Goal: Communication & Community: Answer question/provide support

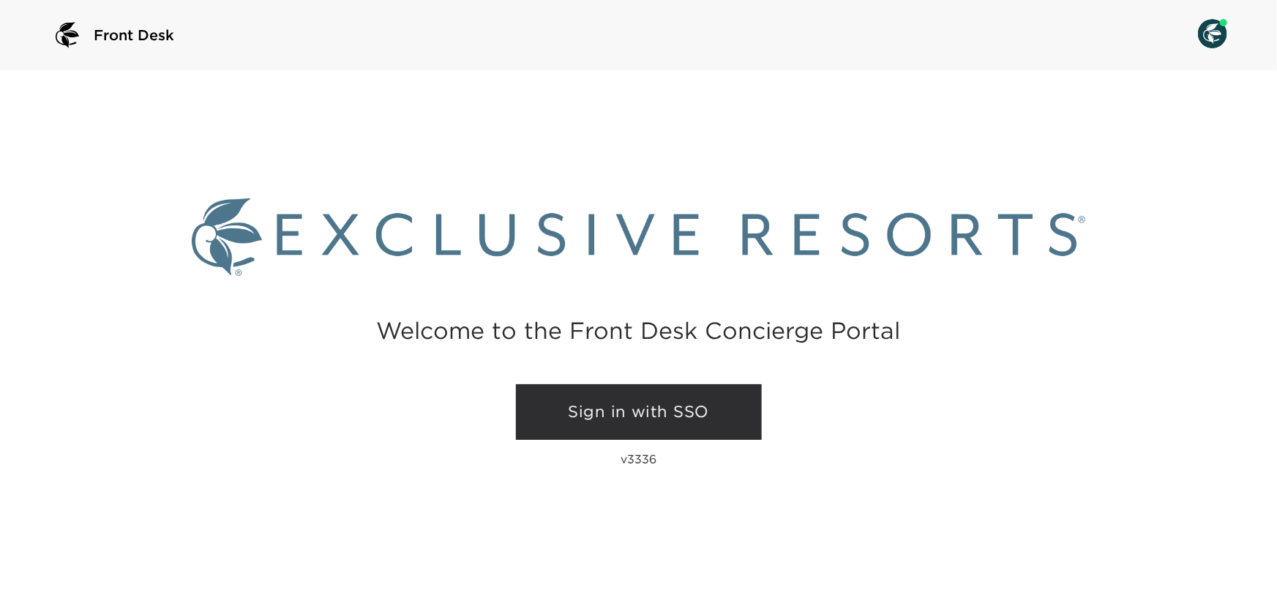
click at [664, 417] on link "Sign in with SSO" at bounding box center [639, 412] width 246 height 56
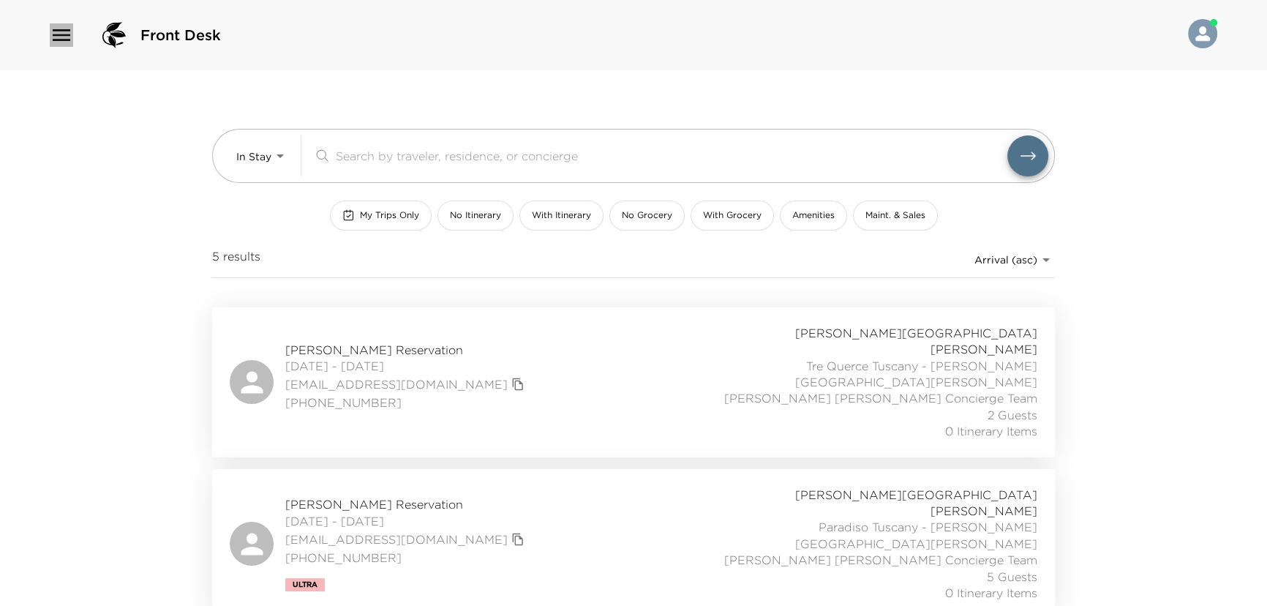
click at [55, 32] on icon "button" at bounding box center [61, 34] width 23 height 23
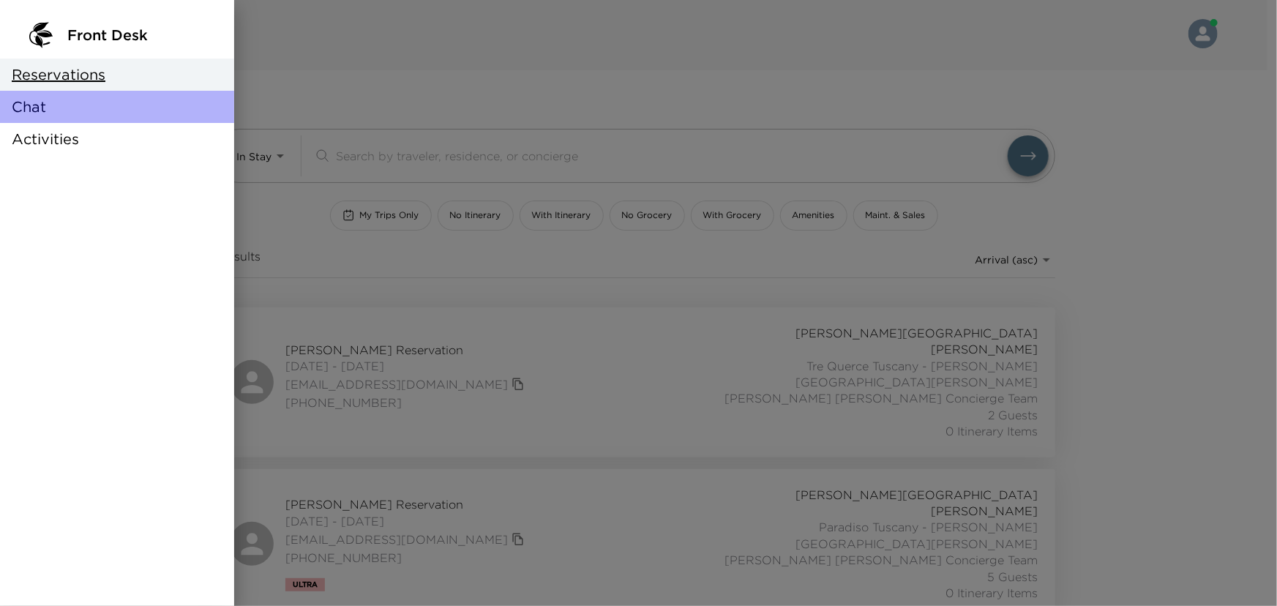
click at [78, 117] on div "Chat" at bounding box center [117, 107] width 234 height 32
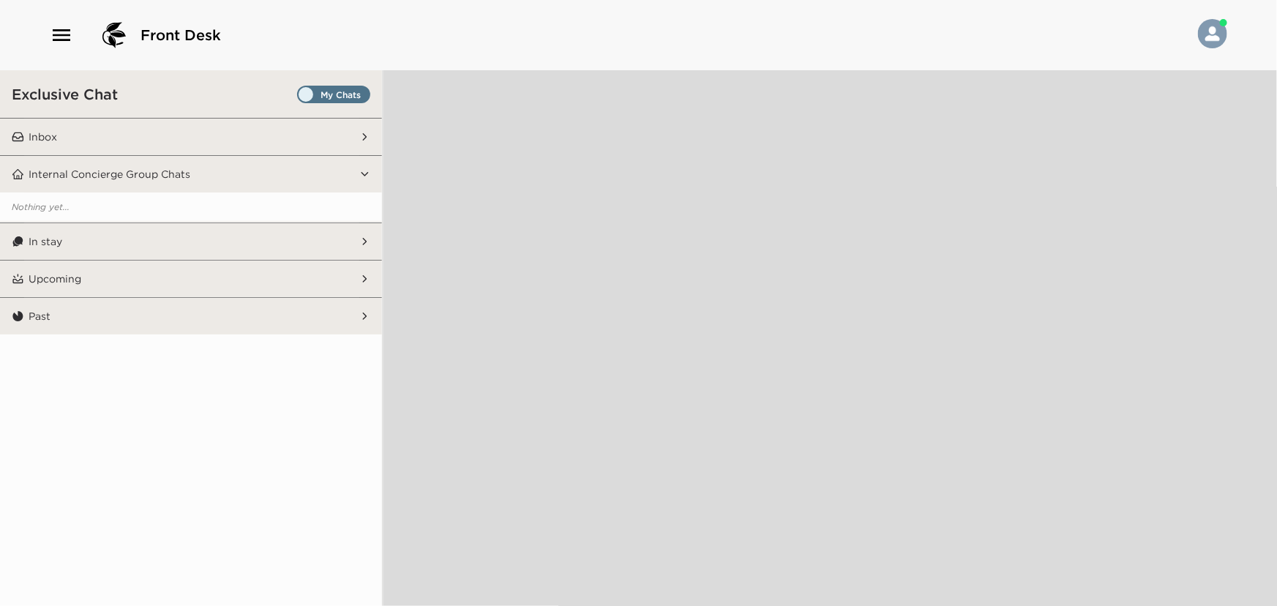
click at [316, 95] on span "Set all destinations" at bounding box center [333, 98] width 73 height 18
click at [300, 97] on input "Set all destinations" at bounding box center [300, 97] width 0 height 0
click at [312, 137] on button "Inbox" at bounding box center [191, 137] width 335 height 37
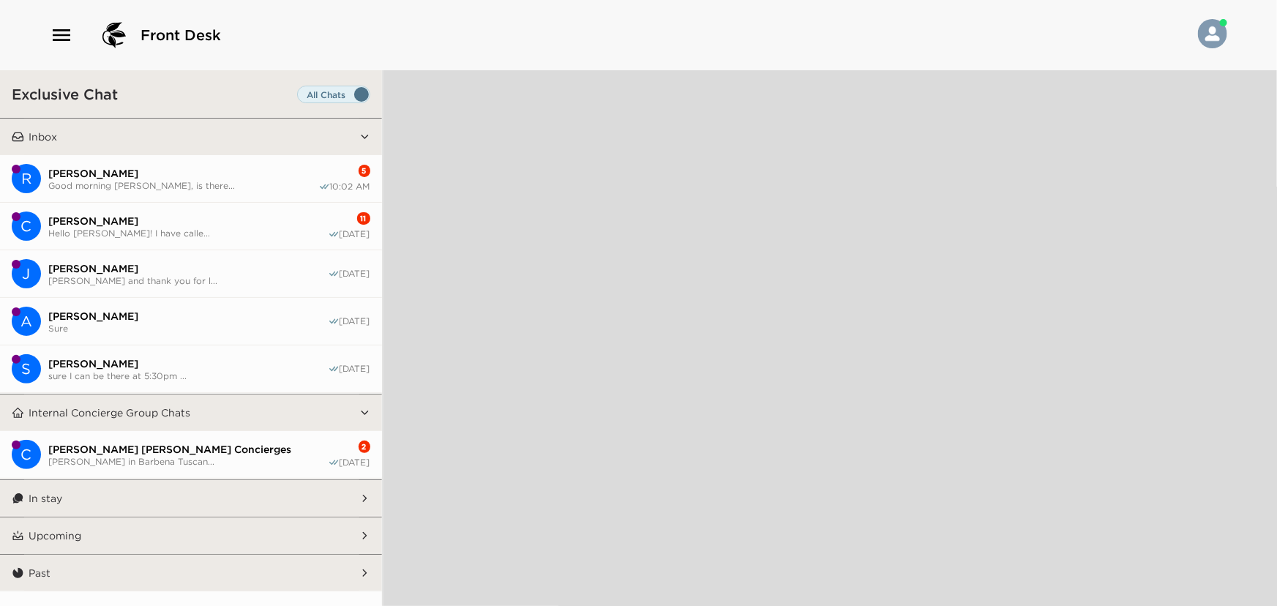
click at [220, 228] on span "Hello [PERSON_NAME]! I have calle..." at bounding box center [187, 233] width 279 height 11
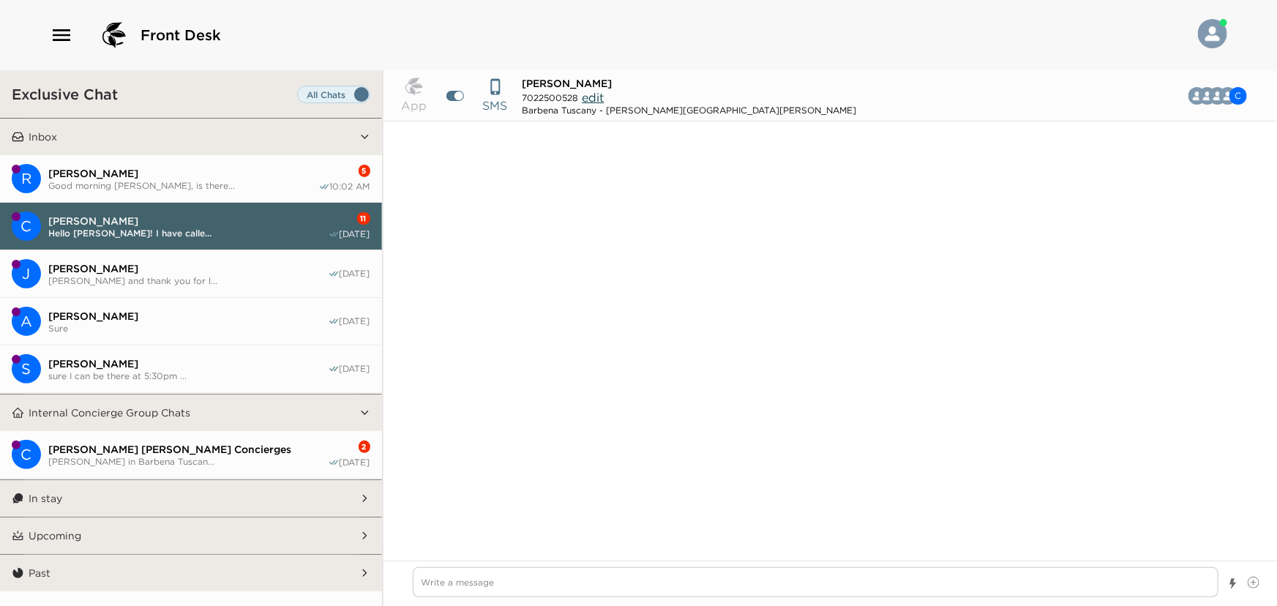
scroll to position [2628, 0]
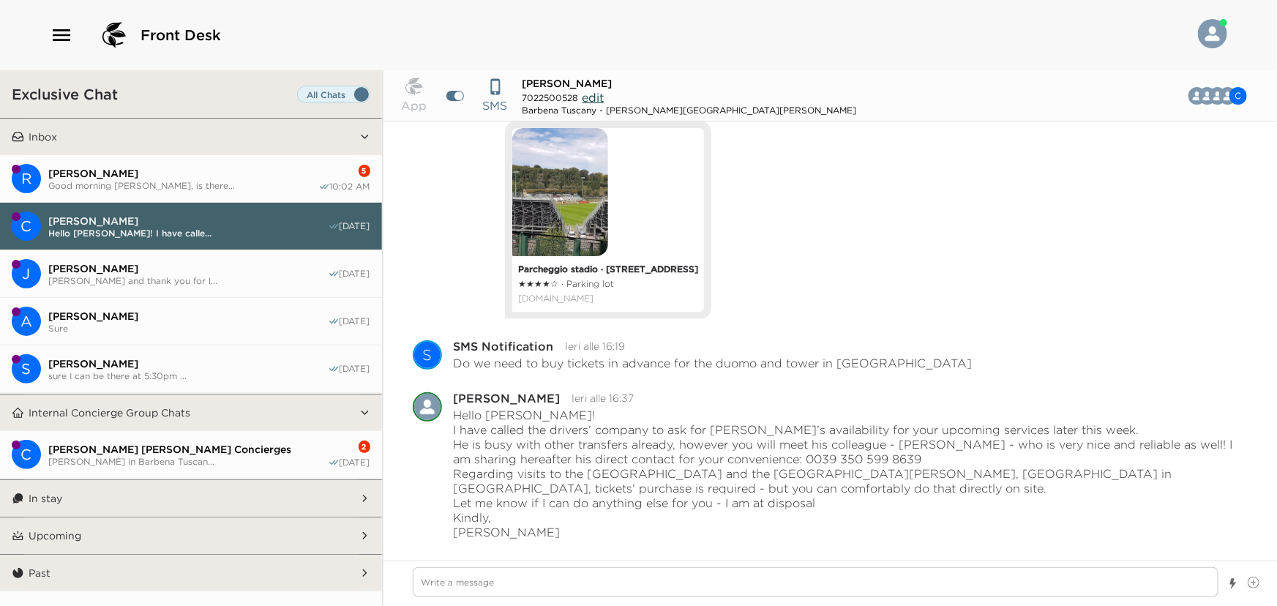
click at [219, 189] on span "Good morning [PERSON_NAME], is there..." at bounding box center [183, 185] width 270 height 11
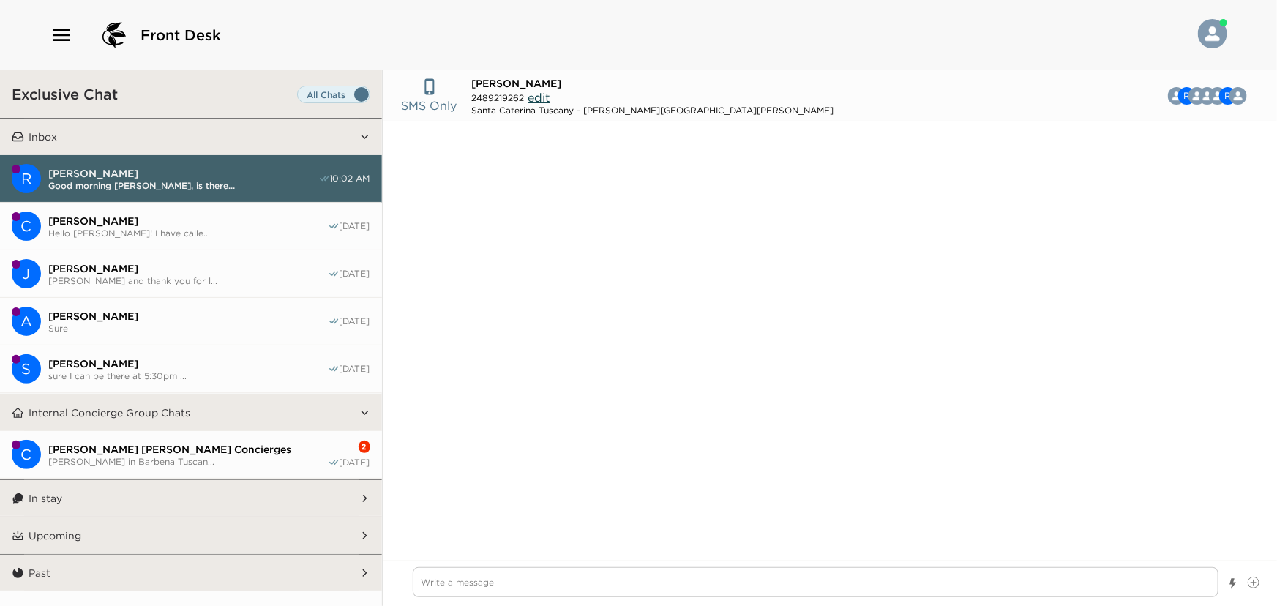
scroll to position [1126, 0]
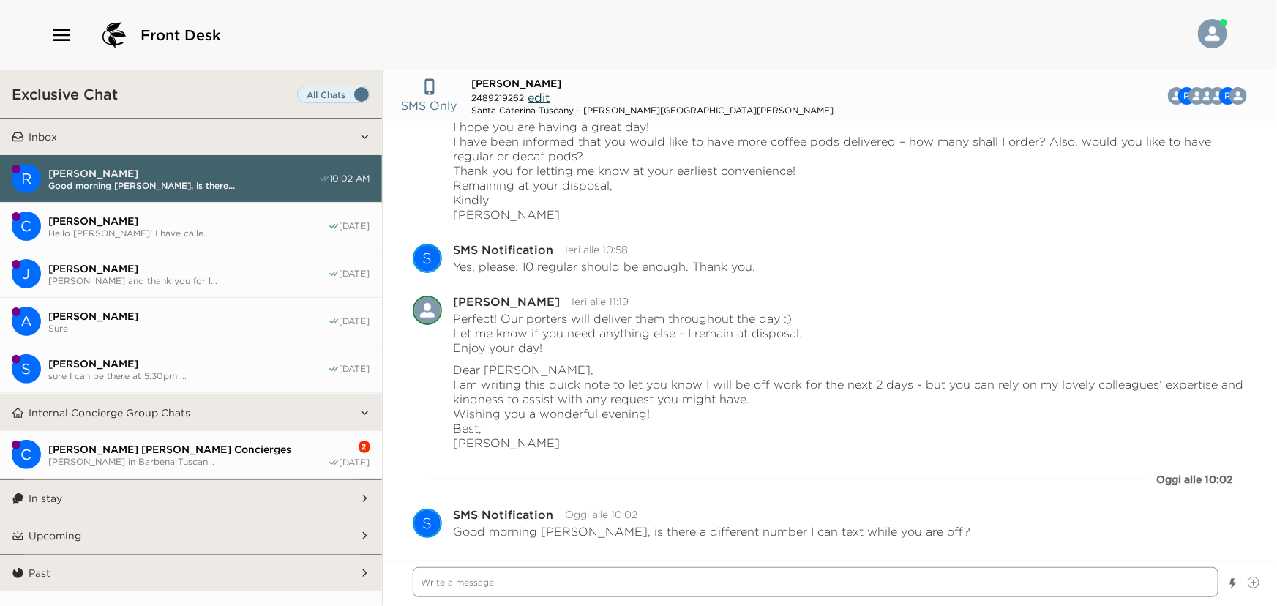
click at [666, 583] on textarea "Write a message" at bounding box center [816, 582] width 806 height 30
type textarea "x"
type textarea "H"
type textarea "x"
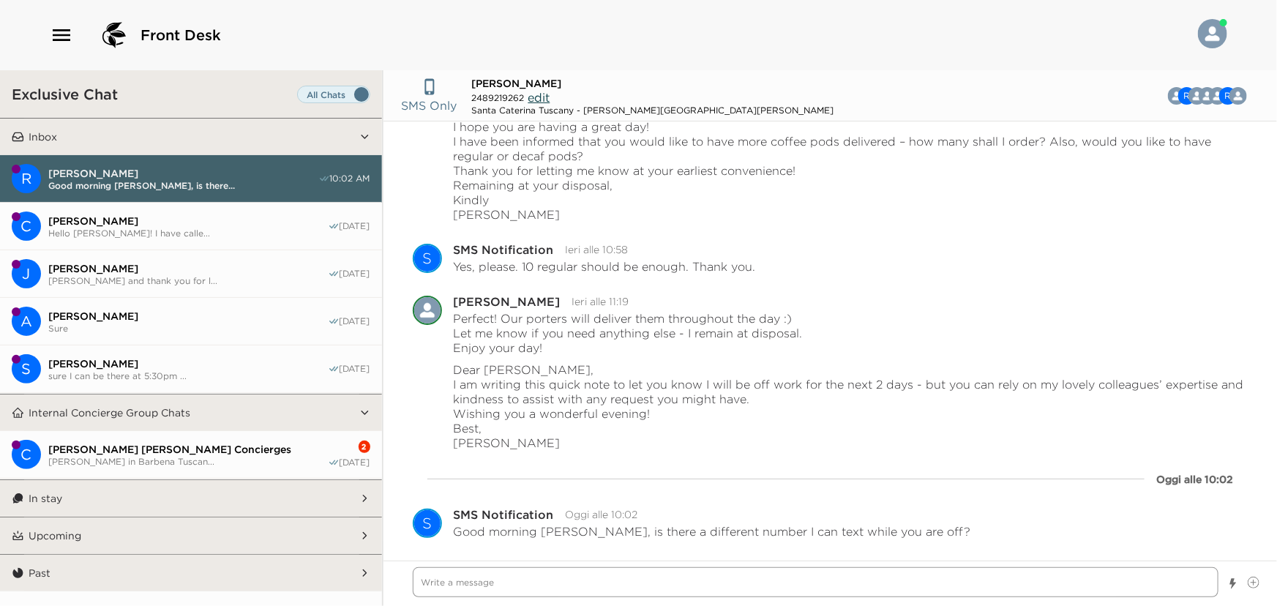
type textarea "D"
type textarea "x"
type textarea "De"
type textarea "x"
type textarea "Dea"
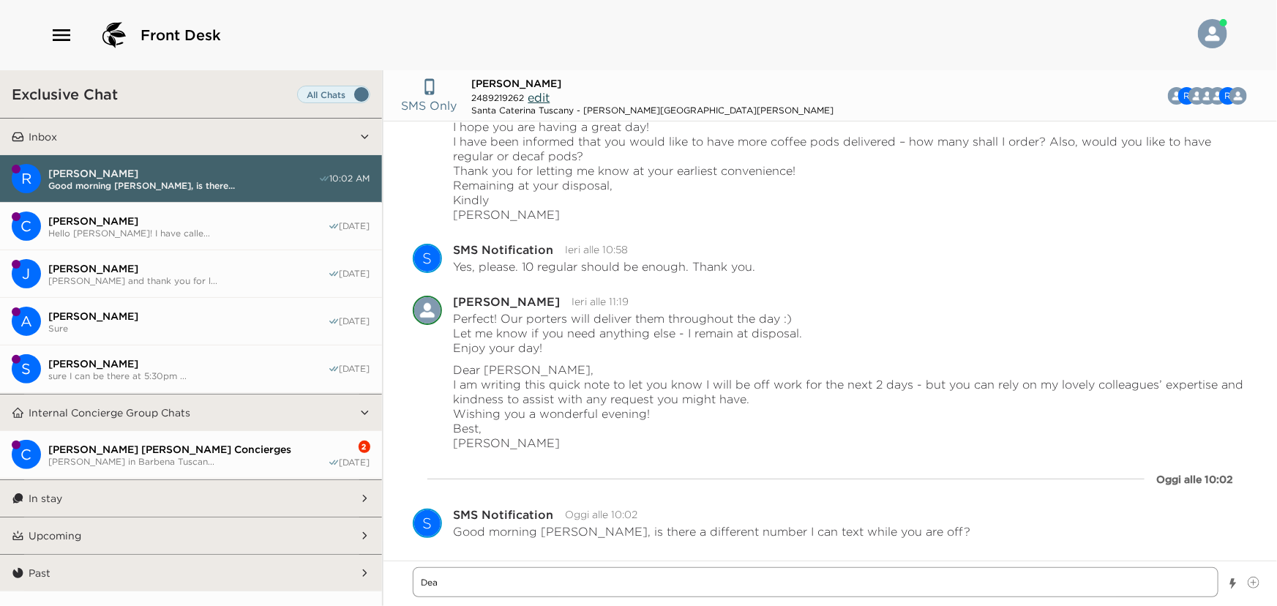
type textarea "x"
type textarea "Dear"
type textarea "x"
type textarea "Dear"
type textarea "x"
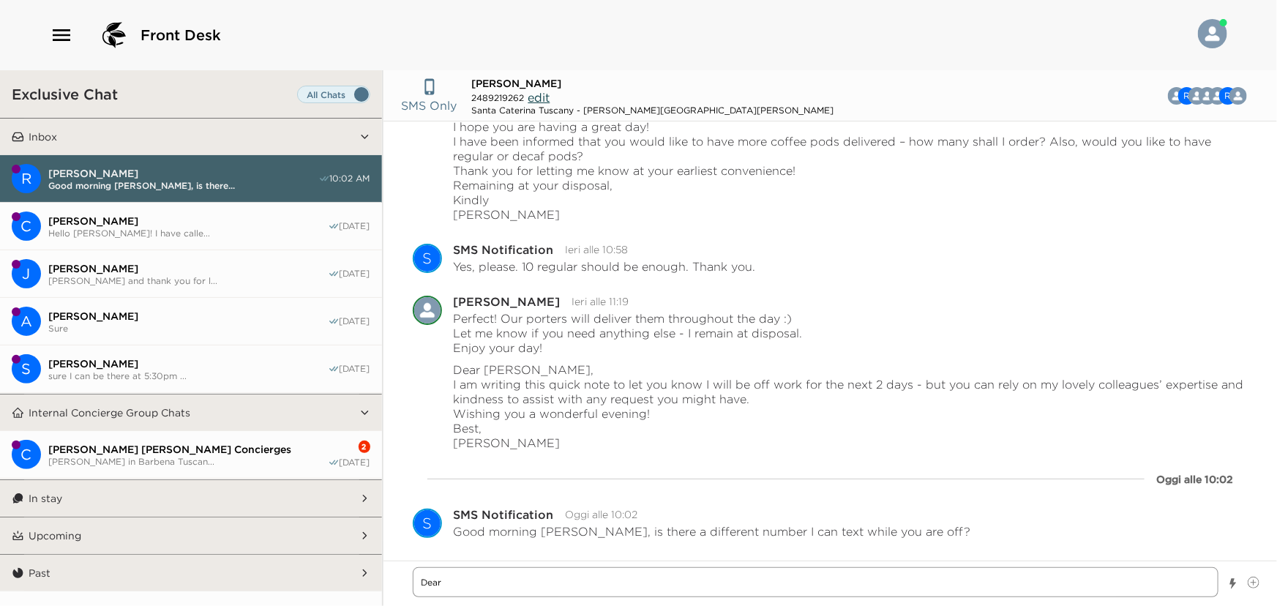
type textarea "Dear M"
type textarea "x"
type textarea "Dear Mr"
type textarea "x"
type textarea "Dear Mr."
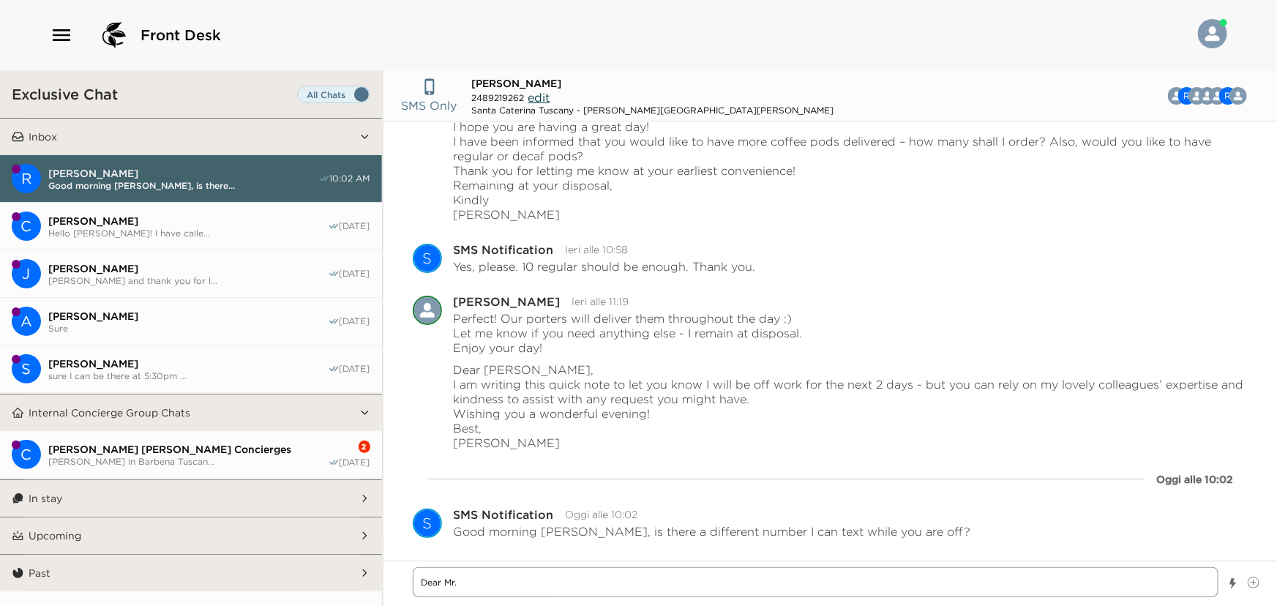
type textarea "x"
type textarea "Dear Mr."
type textarea "x"
type textarea "Dear Mr. H"
type textarea "x"
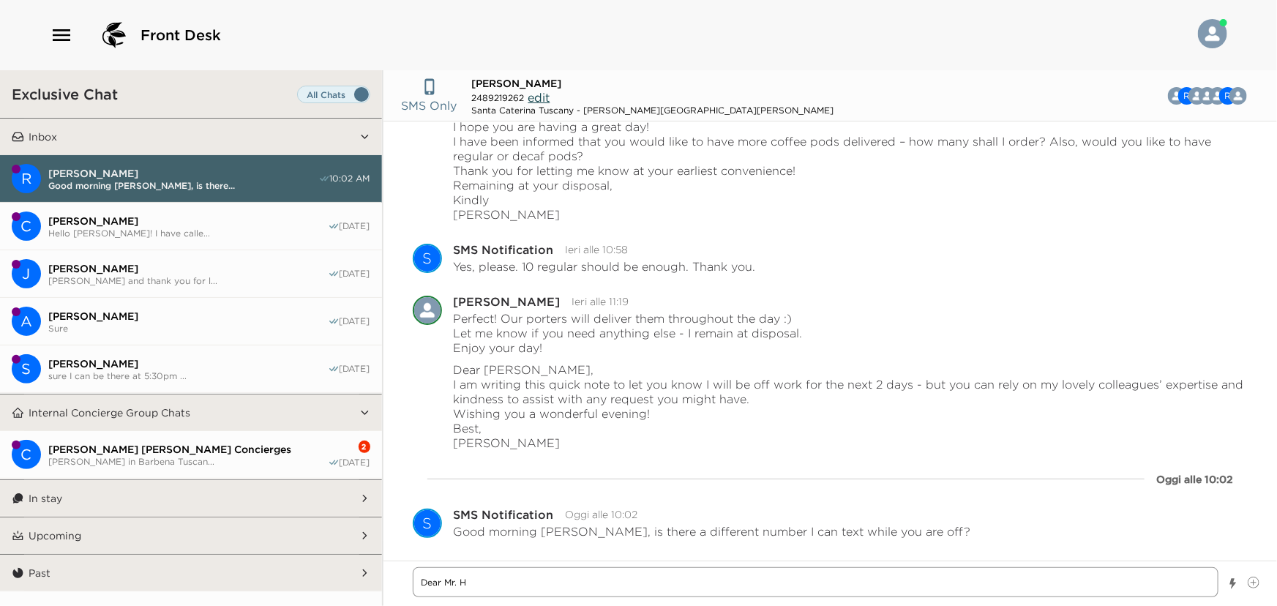
type textarea "Dear [PERSON_NAME]"
type textarea "x"
type textarea "Dear Mr. Hol"
type textarea "x"
type textarea "Dear [PERSON_NAME]"
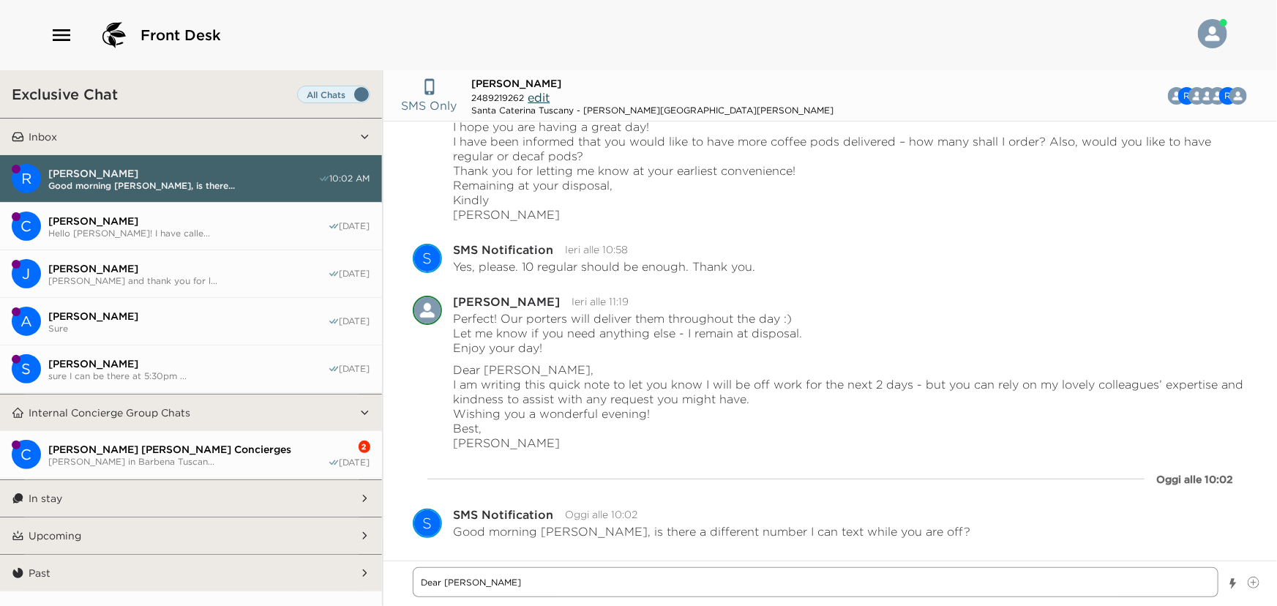
type textarea "x"
type textarea "Dear [PERSON_NAME]"
type textarea "x"
type textarea "Dear Mr. Hollow"
type textarea "x"
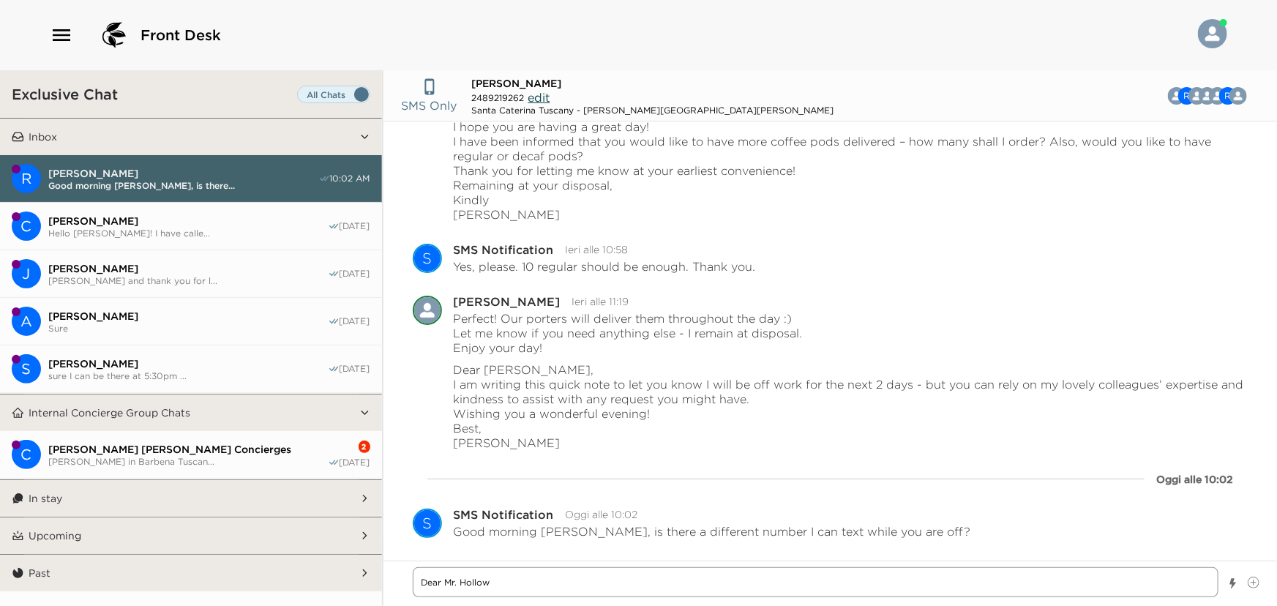
type textarea "Dear [PERSON_NAME]"
type textarea "x"
type textarea "Dear [PERSON_NAME]"
type textarea "x"
type textarea "Dear [PERSON_NAME],"
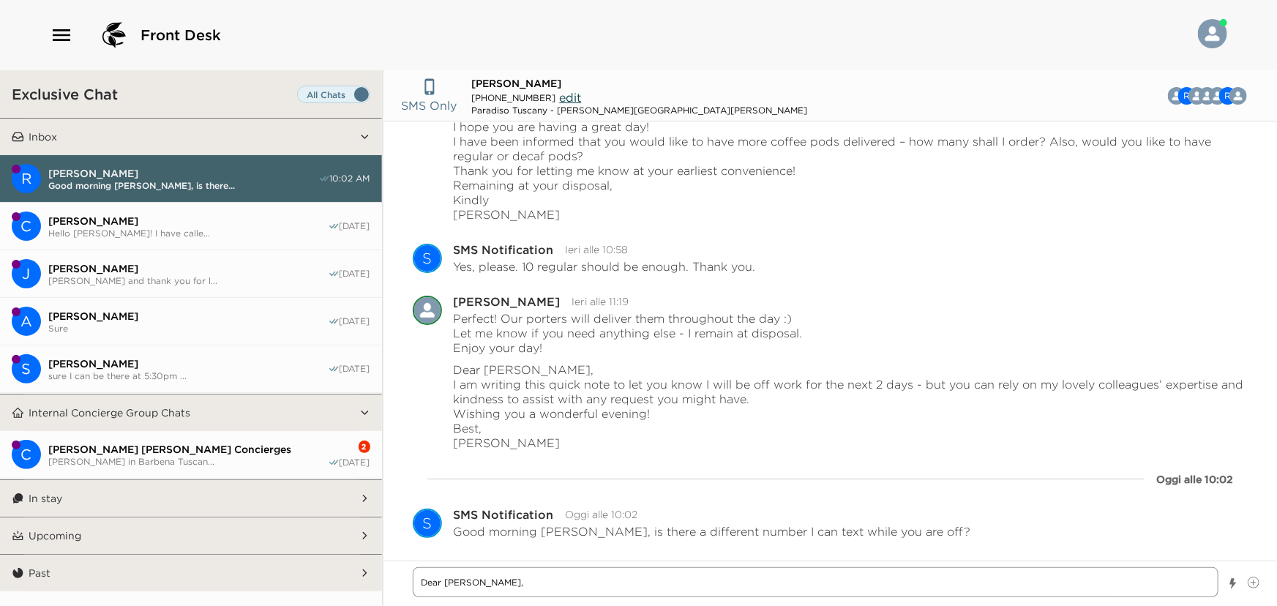
type textarea "x"
type textarea "Dear [PERSON_NAME],"
type textarea "x"
type textarea "Dear [PERSON_NAME]"
type textarea "x"
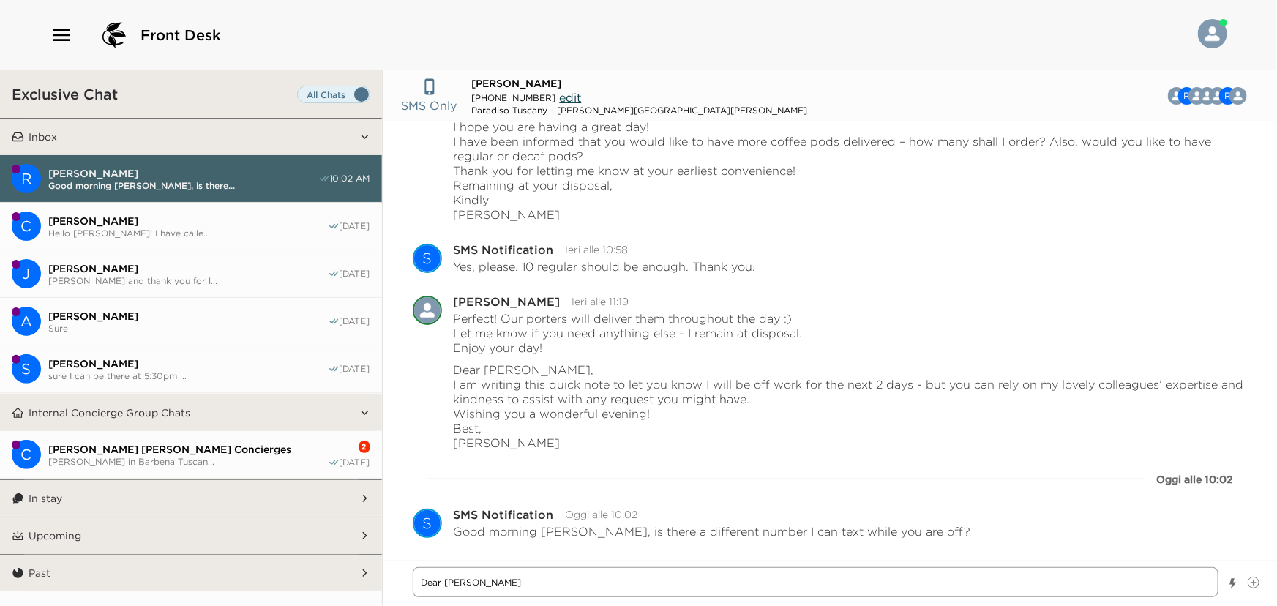
type textarea "Dear [PERSON_NAME]"
type textarea "x"
type textarea "Dear [PERSON_NAME], you"
type textarea "x"
type textarea "Dear [PERSON_NAME], you"
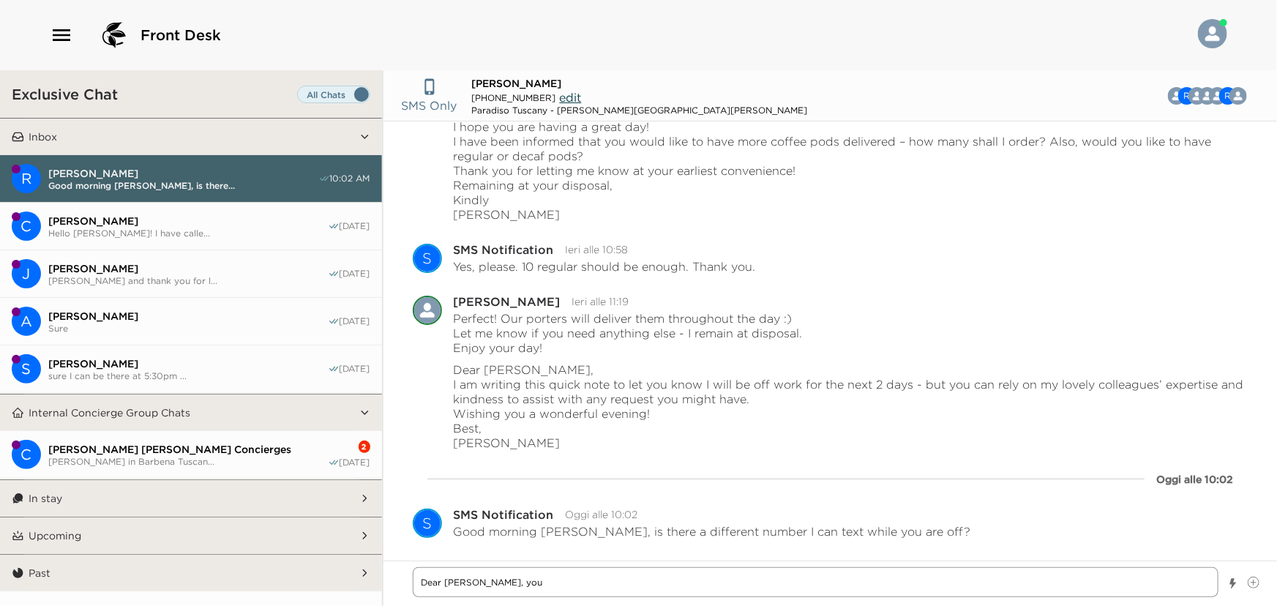
type textarea "x"
type textarea "Dear [PERSON_NAME], you c"
type textarea "x"
type textarea "Dear [PERSON_NAME], you ca"
type textarea "x"
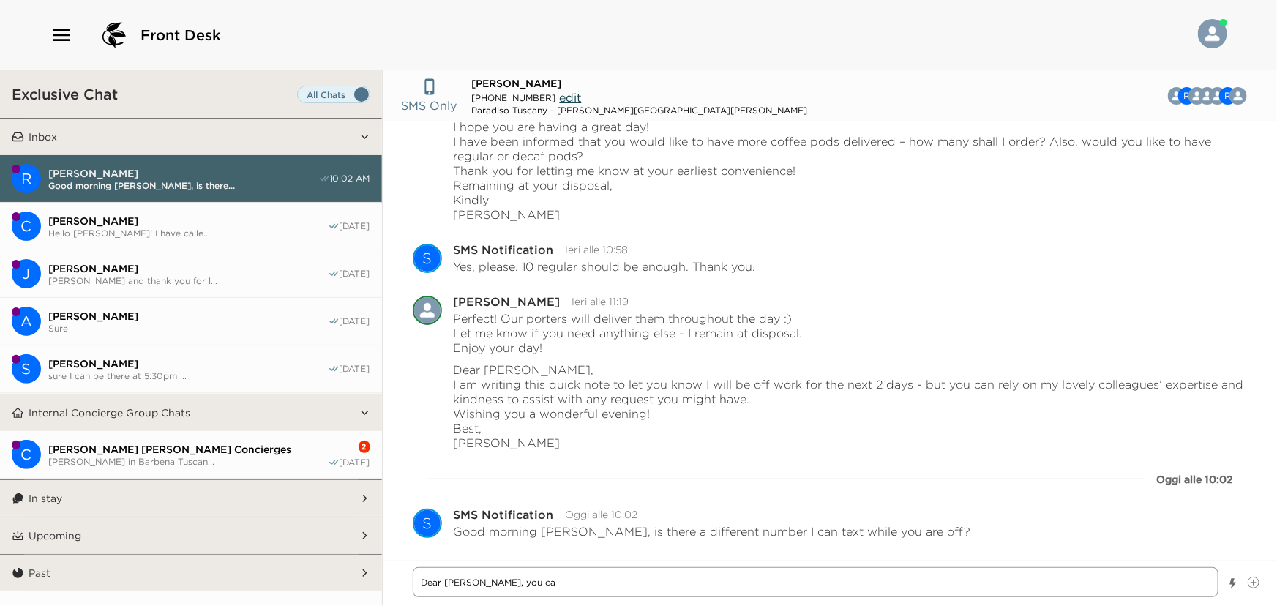
type textarea "Dear [PERSON_NAME], you can"
type textarea "x"
type textarea "Dear [PERSON_NAME], you can"
type textarea "x"
type textarea "Dear [PERSON_NAME], you can s"
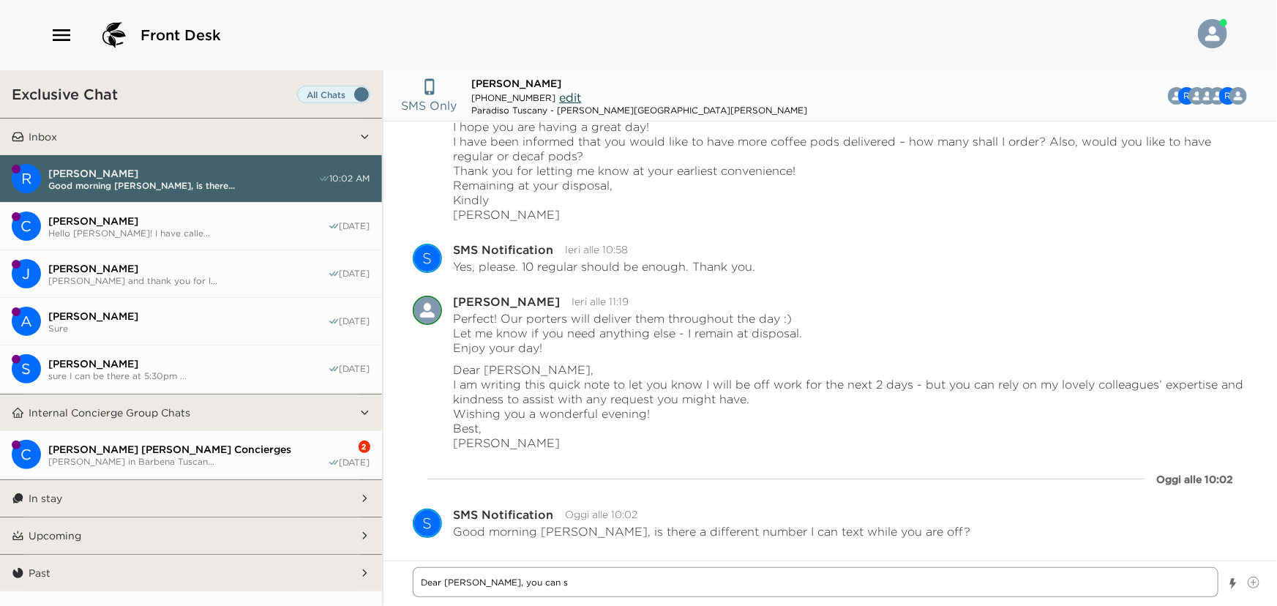
type textarea "x"
type textarea "Dear [PERSON_NAME], you can st"
type textarea "x"
type textarea "Dear [PERSON_NAME], you can sti"
type textarea "x"
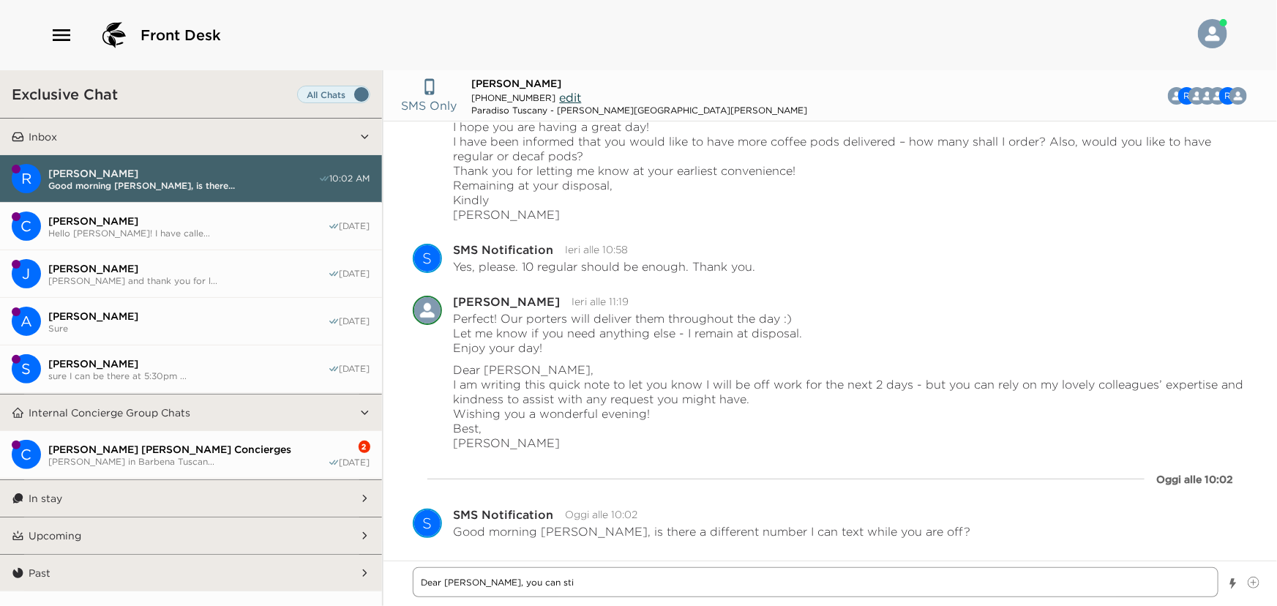
type textarea "Dear [PERSON_NAME], you can stil"
type textarea "x"
type textarea "Dear [PERSON_NAME], you can still"
type textarea "x"
type textarea "Dear [PERSON_NAME], you can still"
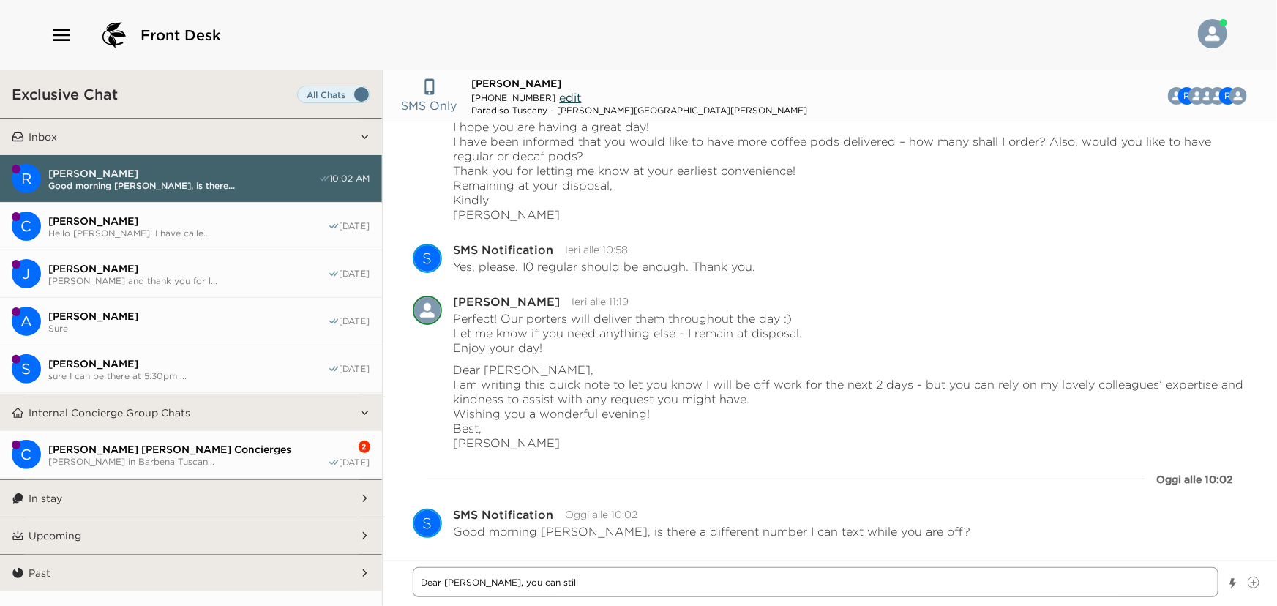
type textarea "x"
type textarea "Dear [PERSON_NAME], you can still t"
type textarea "x"
type textarea "Dear [PERSON_NAME], you can still te"
type textarea "x"
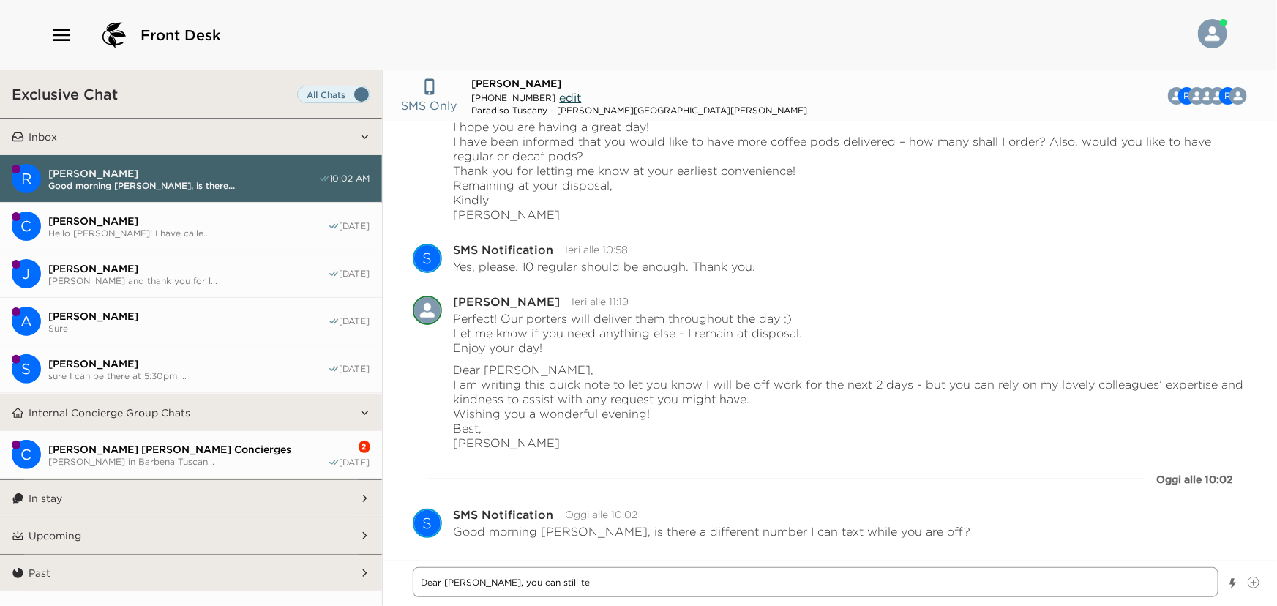
type textarea "Dear [PERSON_NAME], you can still tex"
type textarea "x"
type textarea "Dear [PERSON_NAME], you can still text"
type textarea "x"
type textarea "Dear [PERSON_NAME], you can still text"
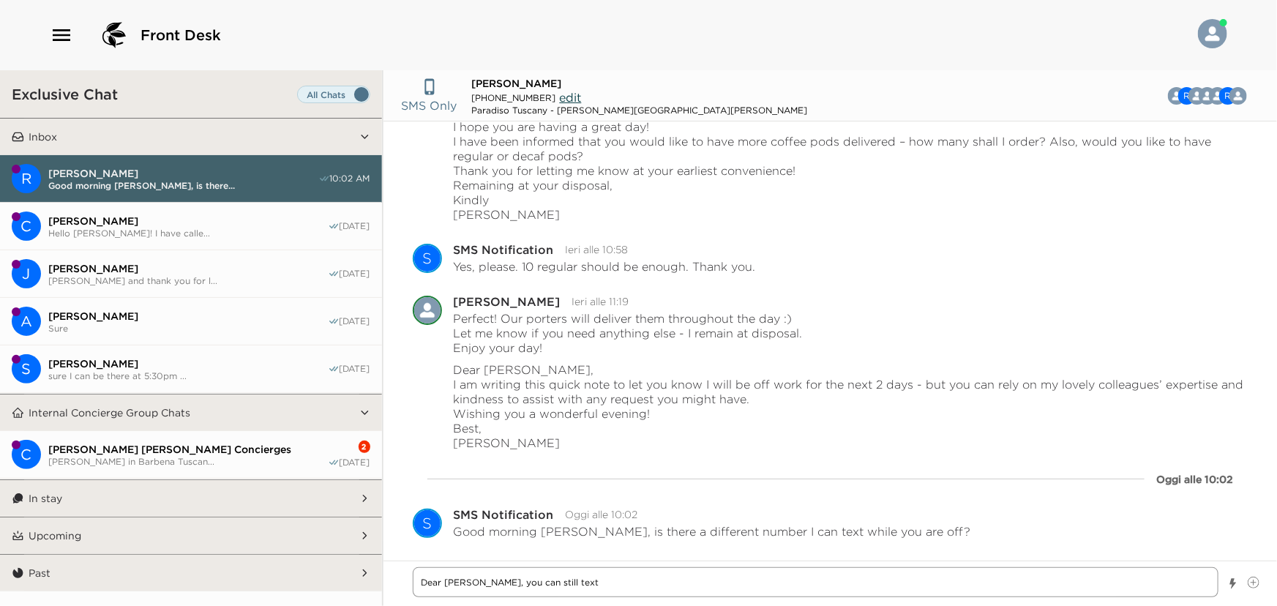
type textarea "x"
type textarea "Dear [PERSON_NAME], you can still text"
type textarea "x"
type textarea "Dear [PERSON_NAME], you can still tex"
type textarea "x"
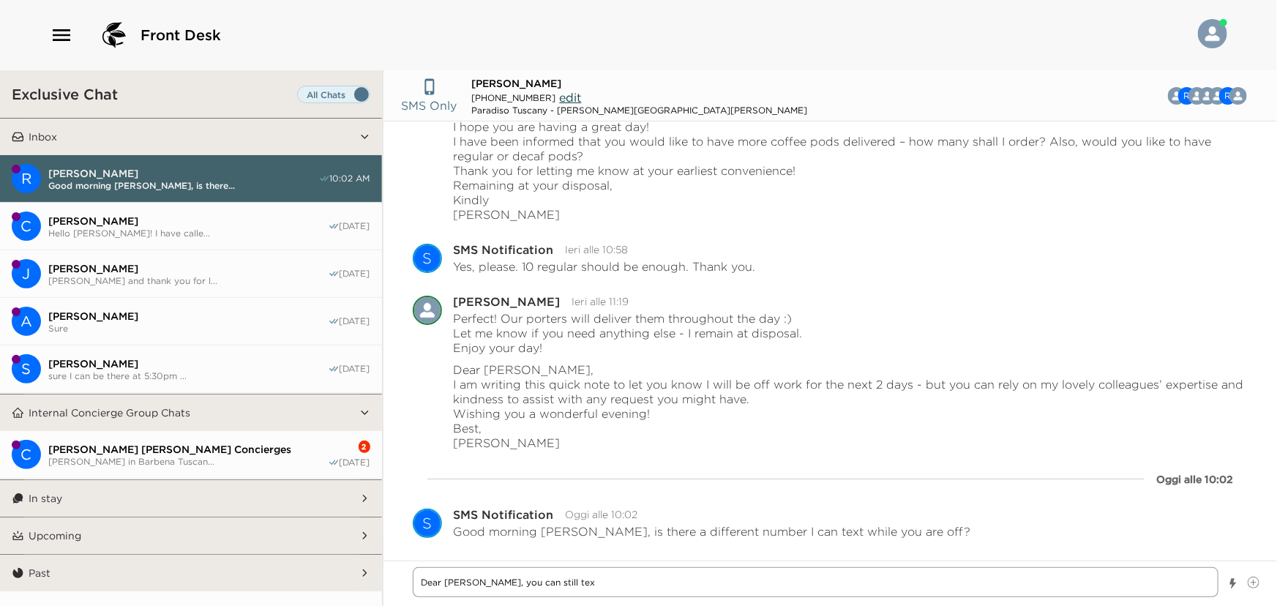
type textarea "Dear [PERSON_NAME], you can still te"
type textarea "x"
type textarea "Dear [PERSON_NAME], you can still t"
type textarea "x"
type textarea "Dear [PERSON_NAME], you can still"
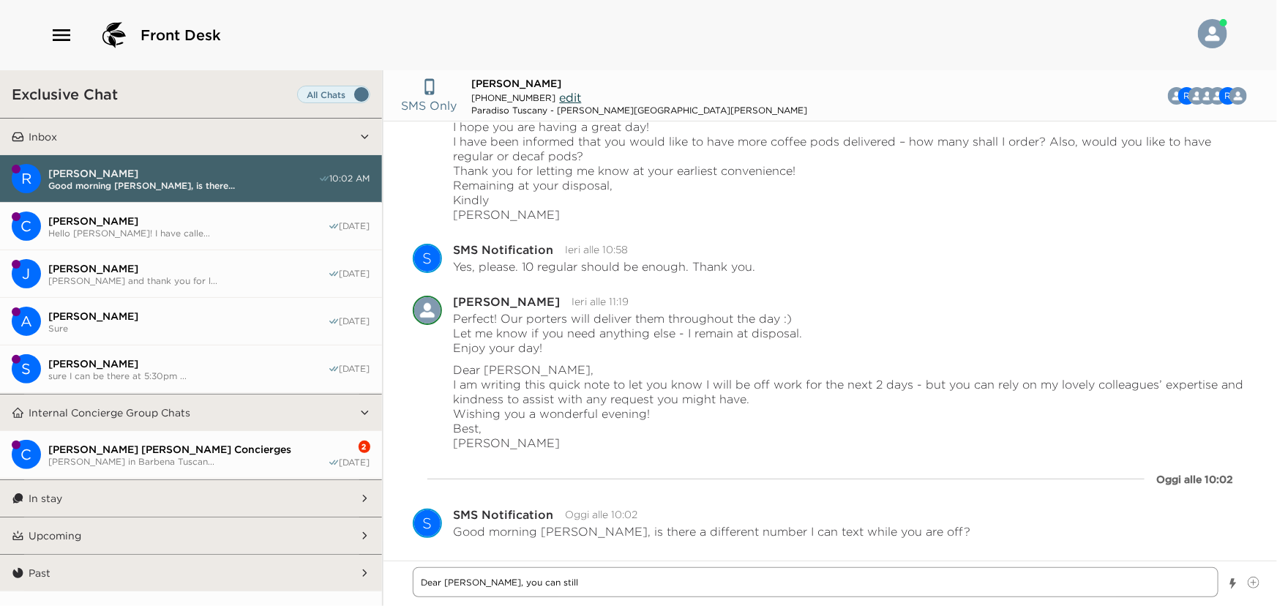
type textarea "x"
type textarea "Dear [PERSON_NAME], you can still r"
type textarea "x"
type textarea "Dear [PERSON_NAME], you can still re"
type textarea "x"
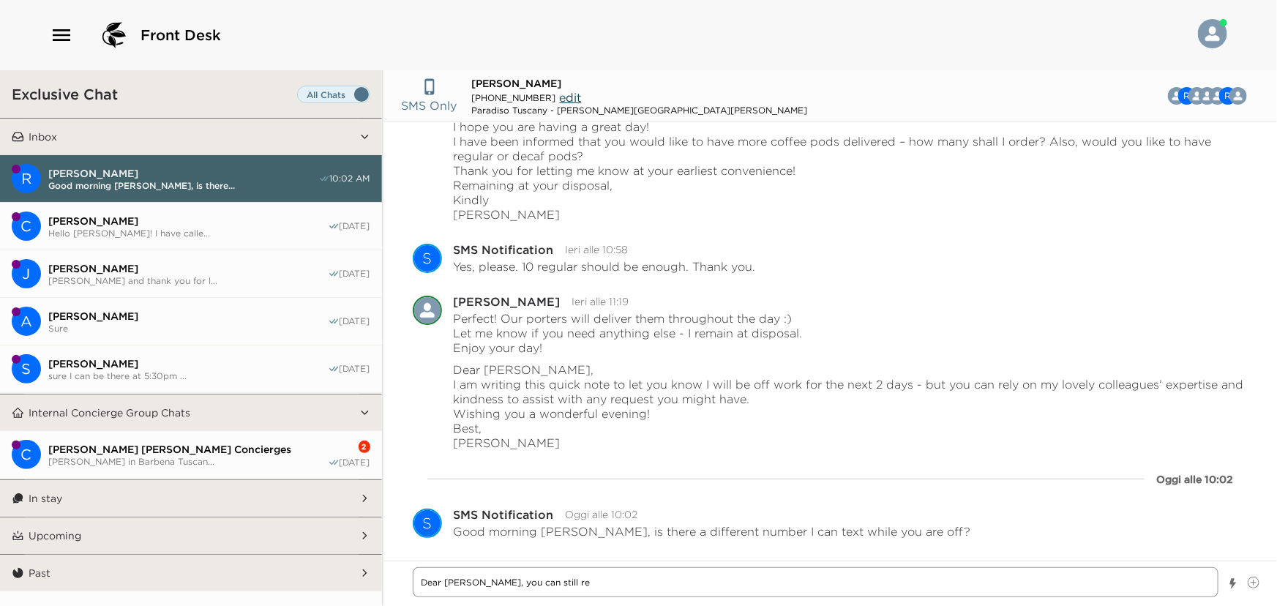
type textarea "Dear [PERSON_NAME], you can still r"
type textarea "x"
type textarea "Dear [PERSON_NAME], you can still"
type textarea "x"
type textarea "Dear [PERSON_NAME], you can still"
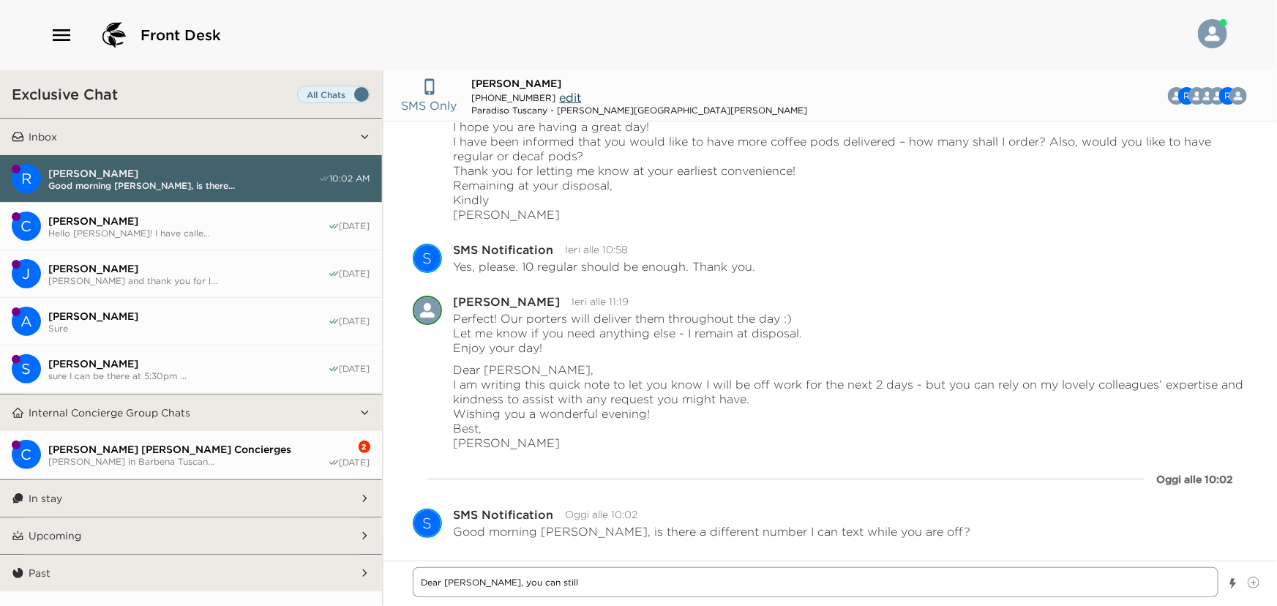
type textarea "x"
type textarea "Dear [PERSON_NAME], you can stil"
type textarea "x"
type textarea "Dear [PERSON_NAME], you can sti"
type textarea "x"
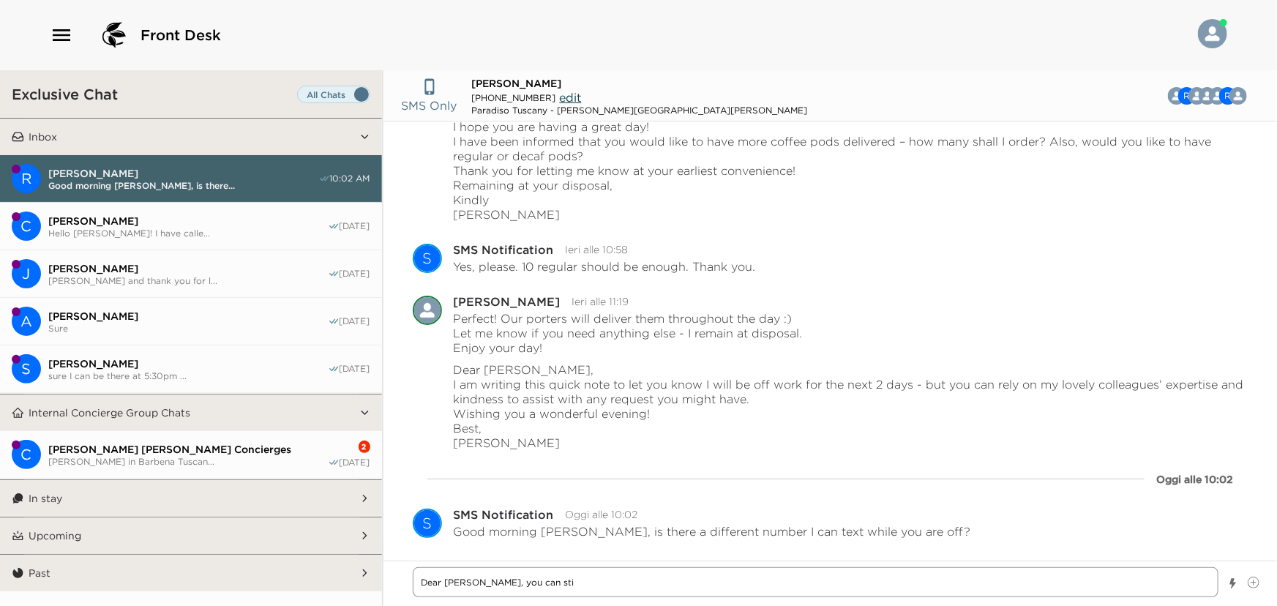
type textarea "Dear [PERSON_NAME], you can st"
type textarea "x"
type textarea "Dear [PERSON_NAME], you can s"
type textarea "x"
type textarea "Dear [PERSON_NAME], you can"
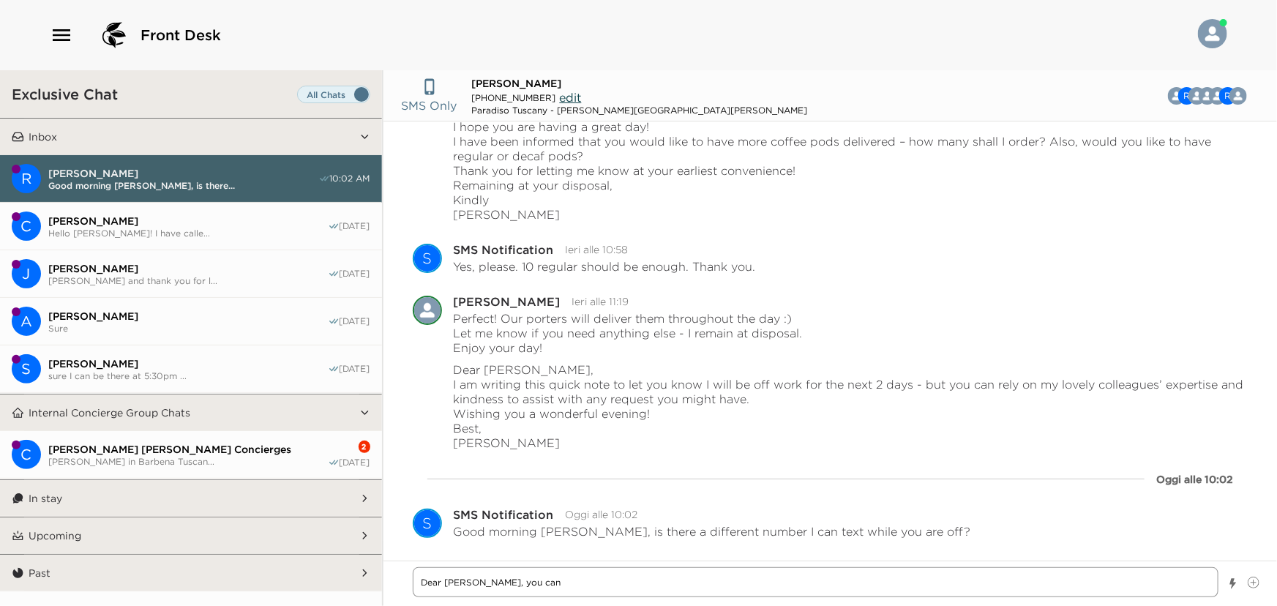
type textarea "x"
type textarea "Dear [PERSON_NAME], you can r"
type textarea "x"
type textarea "Dear [PERSON_NAME], you can re"
type textarea "x"
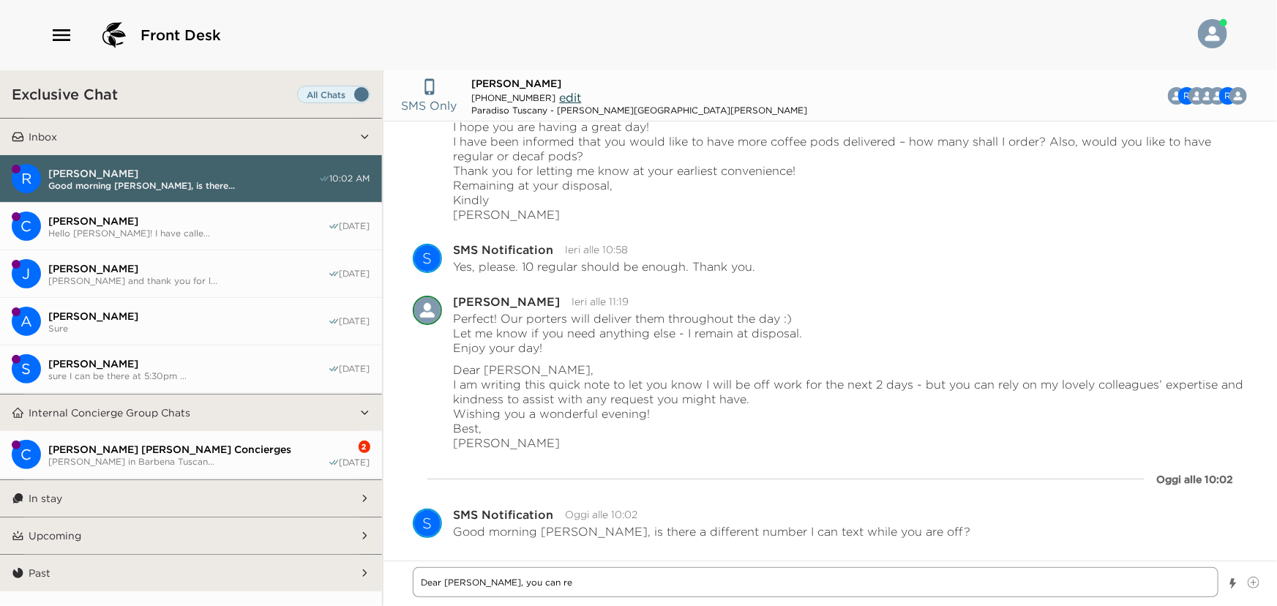
type textarea "Dear [PERSON_NAME], you can rea"
type textarea "x"
type textarea "Dear [PERSON_NAME], you can reac"
type textarea "x"
type textarea "Dear [PERSON_NAME], you can reach"
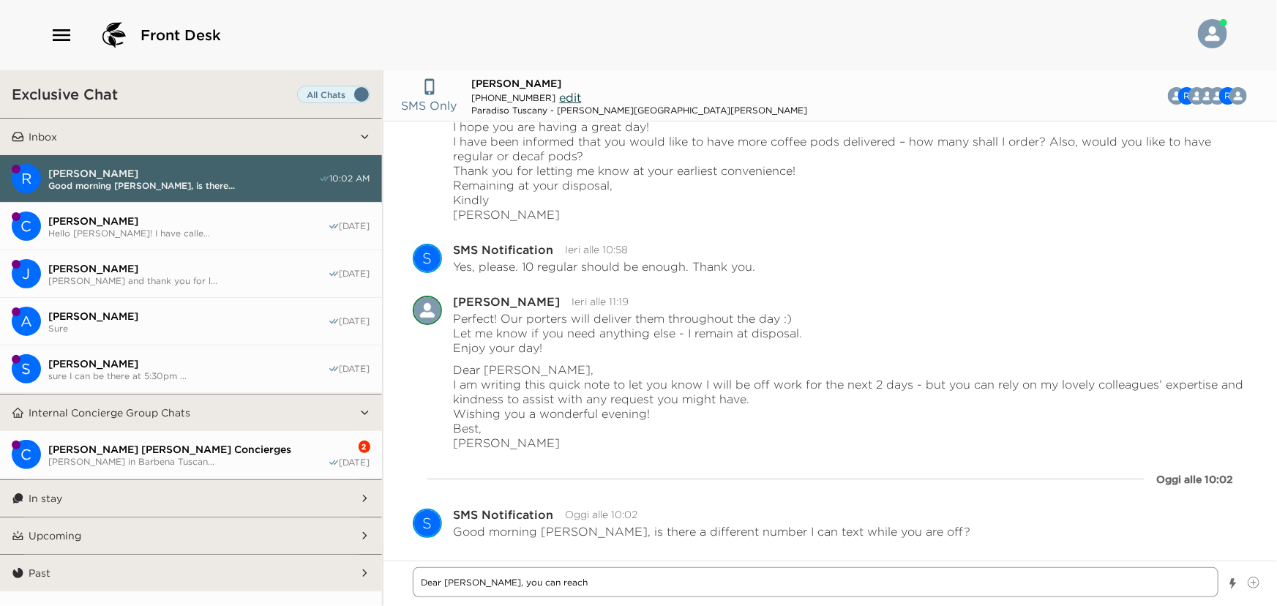
type textarea "x"
type textarea "Dear [PERSON_NAME], you can reach"
type textarea "x"
type textarea "Dear [PERSON_NAME], you can reach o"
type textarea "x"
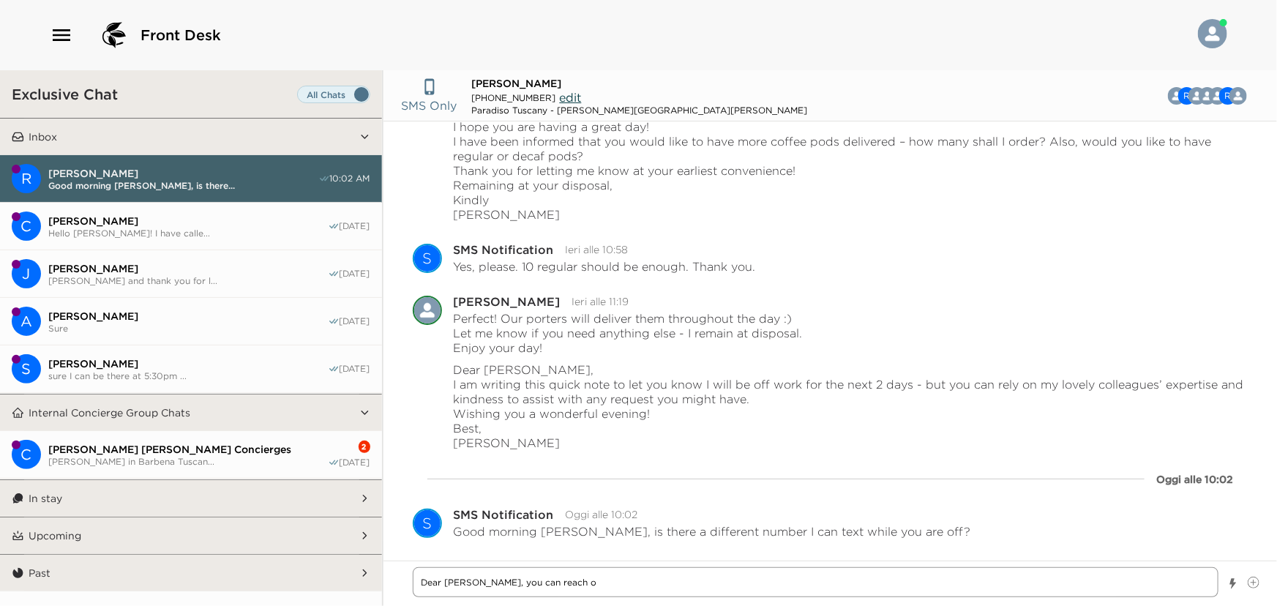
type textarea "Dear [PERSON_NAME], you can reach ou"
type textarea "x"
type textarea "Dear [PERSON_NAME], you can reach out"
type textarea "x"
type textarea "Dear [PERSON_NAME], you can reach out"
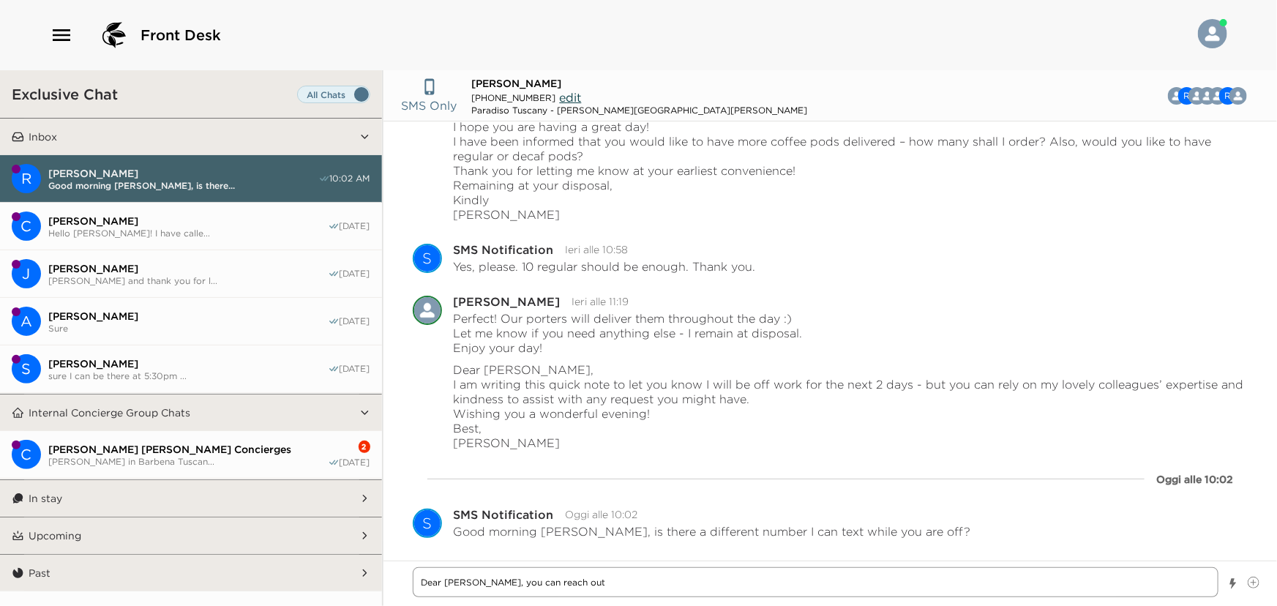
type textarea "x"
type textarea "Dear [PERSON_NAME], you can reach out t"
type textarea "x"
type textarea "Dear [PERSON_NAME], you can reach out th"
type textarea "x"
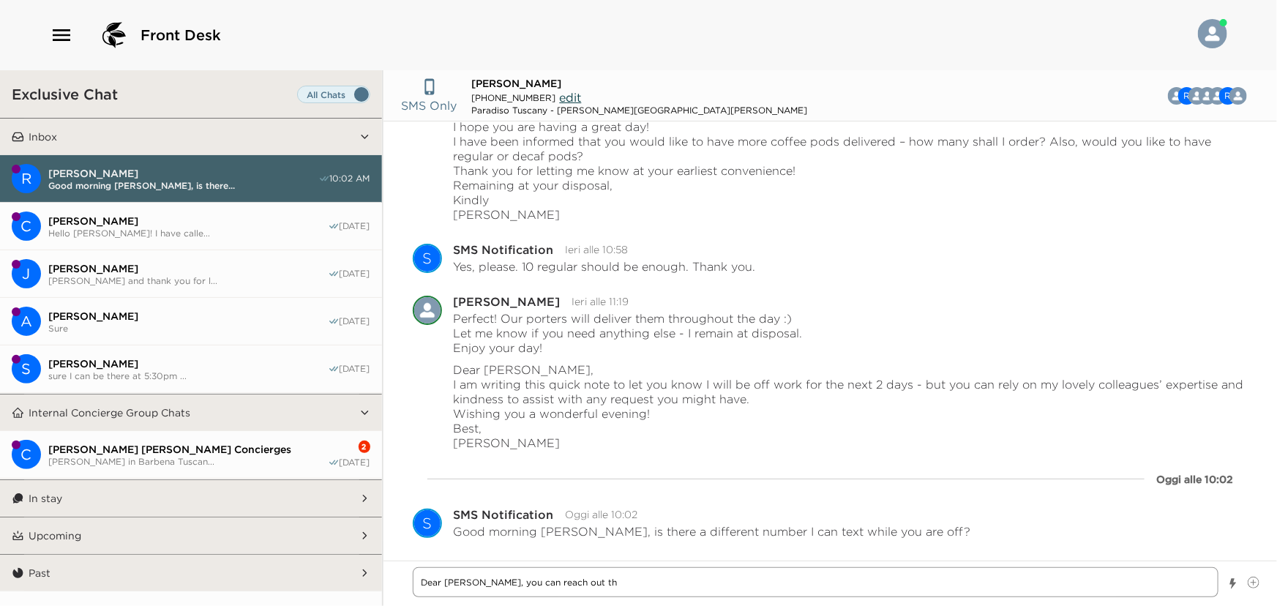
type textarea "Dear [PERSON_NAME], you can reach out thr"
type textarea "x"
type textarea "Dear [PERSON_NAME], you can reach out thro"
type textarea "x"
type textarea "Dear [PERSON_NAME], you can reach out throu"
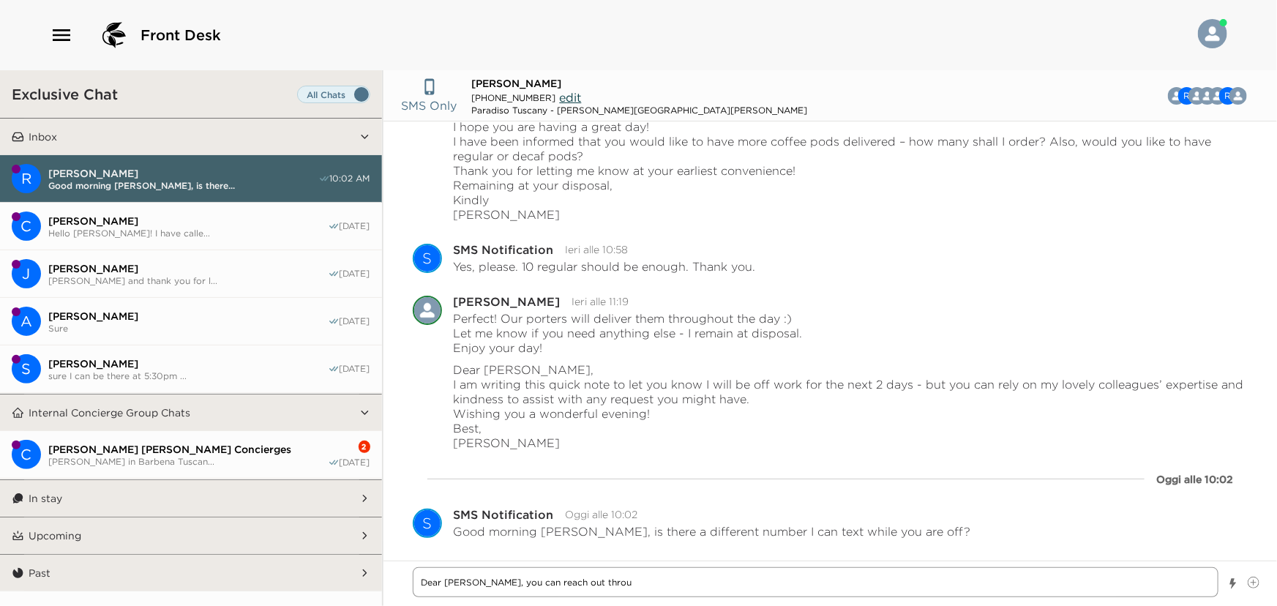
type textarea "x"
type textarea "Dear [PERSON_NAME], you can reach out throug"
type textarea "x"
type textarea "Dear [PERSON_NAME], you can reach out through"
type textarea "x"
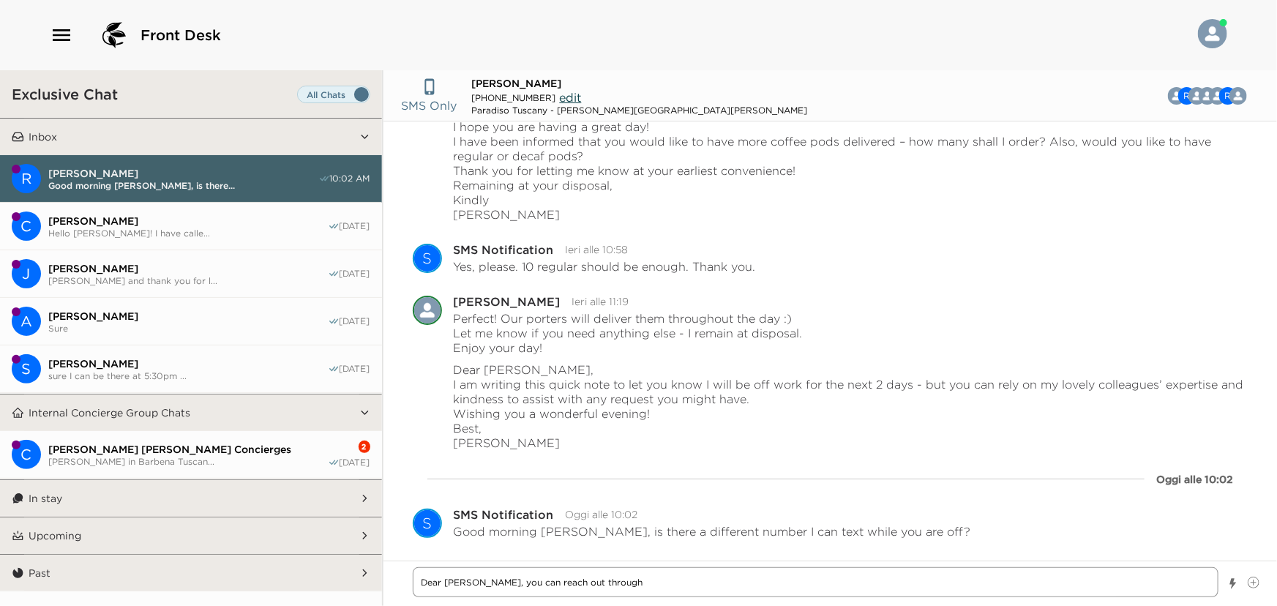
type textarea "Dear [PERSON_NAME], you can reach out through"
type textarea "x"
type textarea "Dear [PERSON_NAME], you can reach out through t"
type textarea "x"
type textarea "Dear [PERSON_NAME], you can reach out through th"
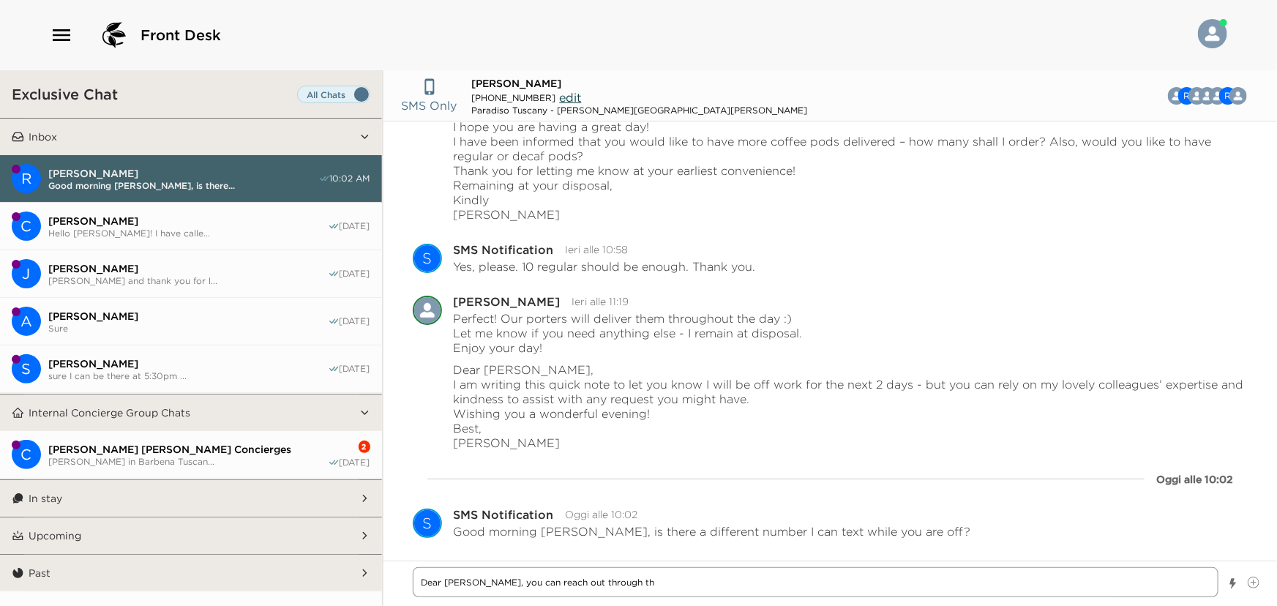
type textarea "x"
type textarea "Dear [PERSON_NAME], you can reach out through the"
type textarea "x"
type textarea "Dear [PERSON_NAME], you can reach out through the"
type textarea "x"
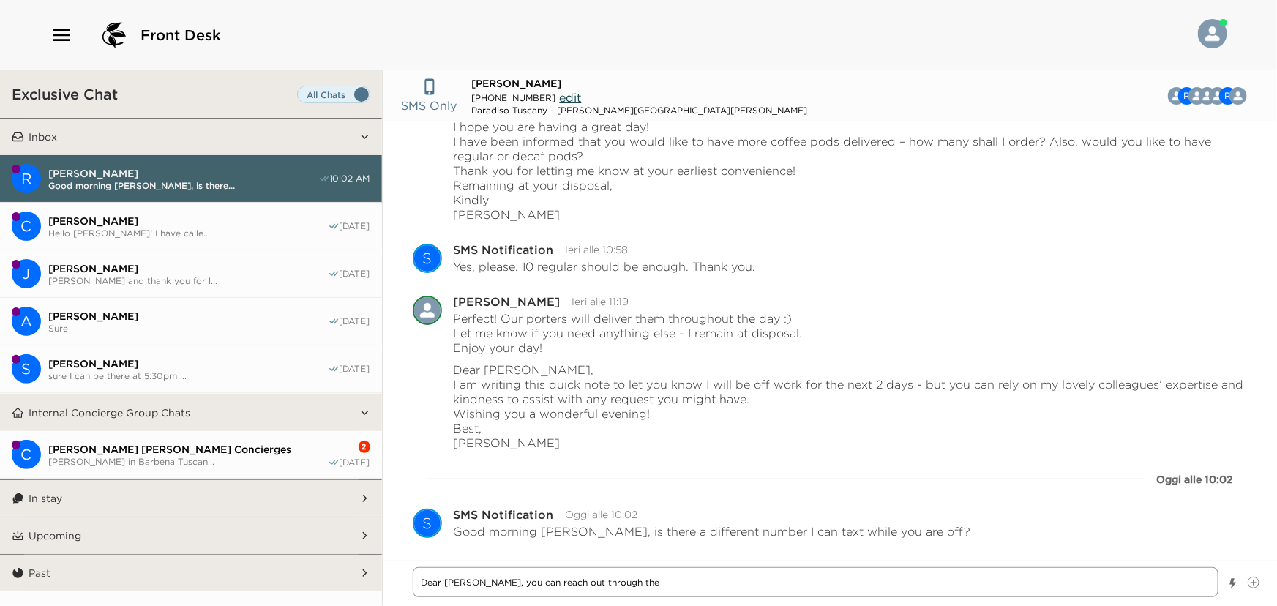
type textarea "Dear [PERSON_NAME], you can reach out through the s"
type textarea "x"
type textarea "Dear [PERSON_NAME], you can reach out through the sa"
type textarea "x"
type textarea "Dear [PERSON_NAME], you can reach out through the [PERSON_NAME]"
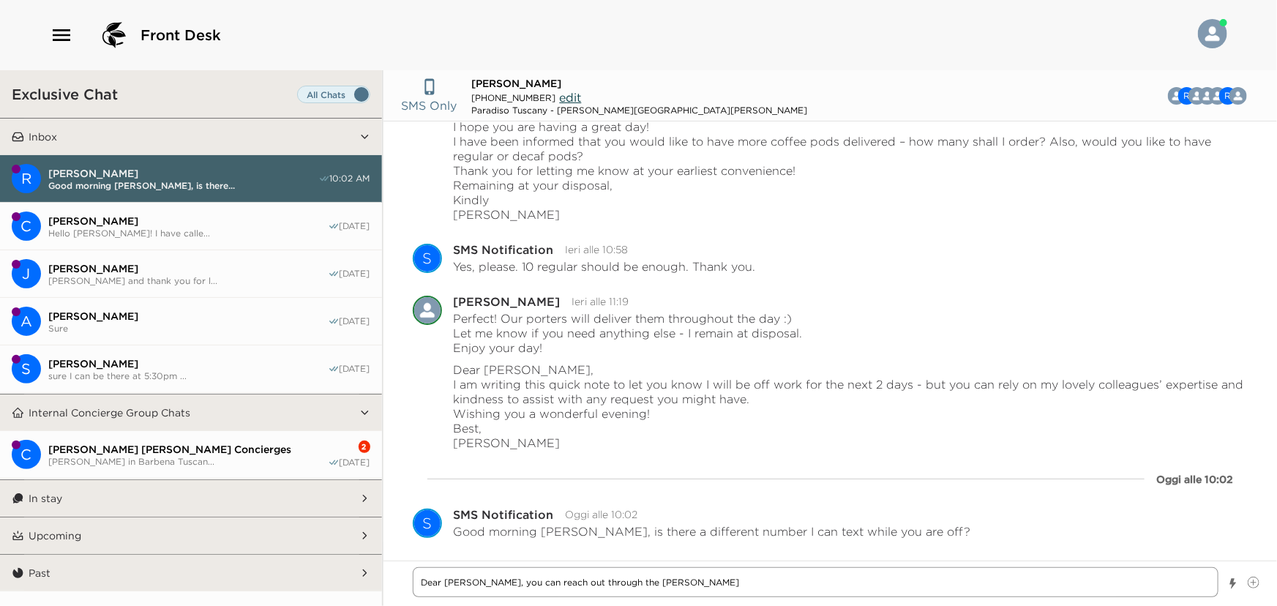
type textarea "x"
type textarea "Dear [PERSON_NAME], you can reach out through the same"
type textarea "x"
type textarea "Dear [PERSON_NAME], you can reach out through the same"
type textarea "x"
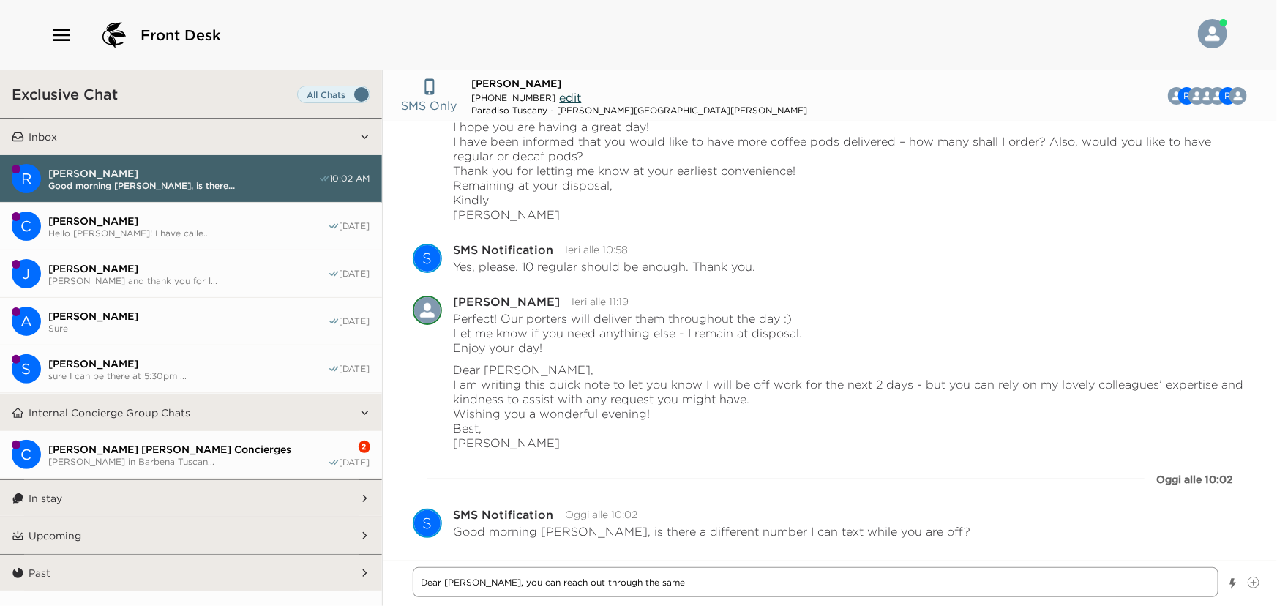
type textarea "Dear [PERSON_NAME], you can reach out through the same c"
type textarea "x"
type textarea "Dear [PERSON_NAME], you can reach out through the same ch"
type textarea "x"
type textarea "Dear [PERSON_NAME], you can reach out through the same cha"
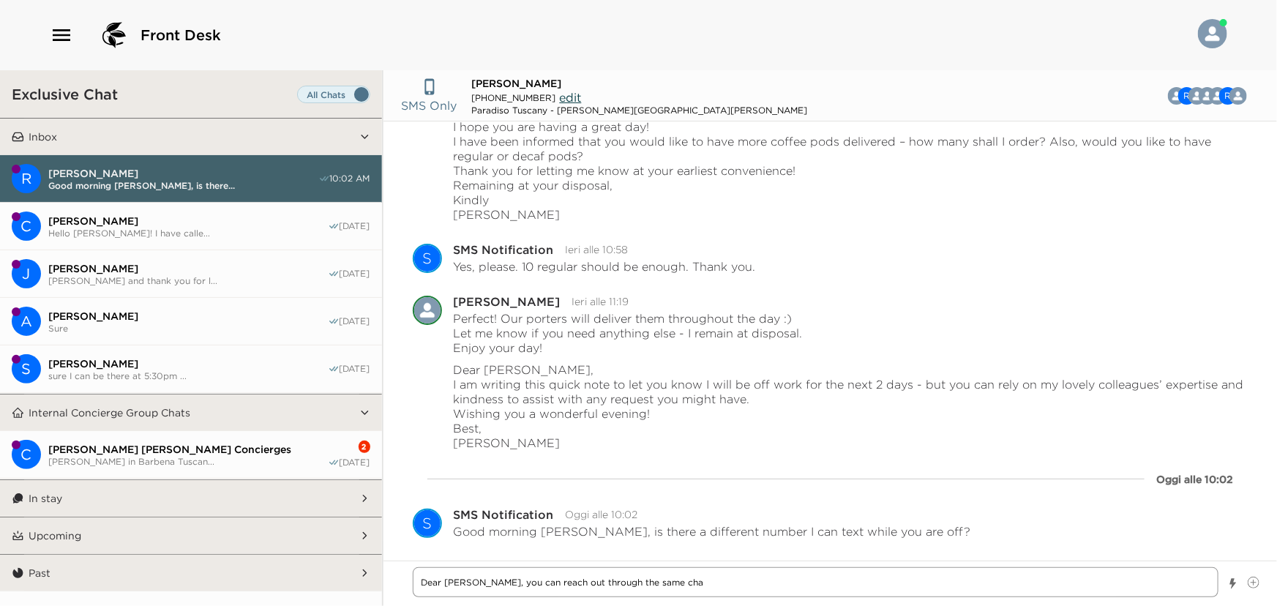
type textarea "x"
type textarea "Dear [PERSON_NAME], you can reach out through the same chan"
type textarea "x"
type textarea "Dear [PERSON_NAME], you can reach out through the same chann"
type textarea "x"
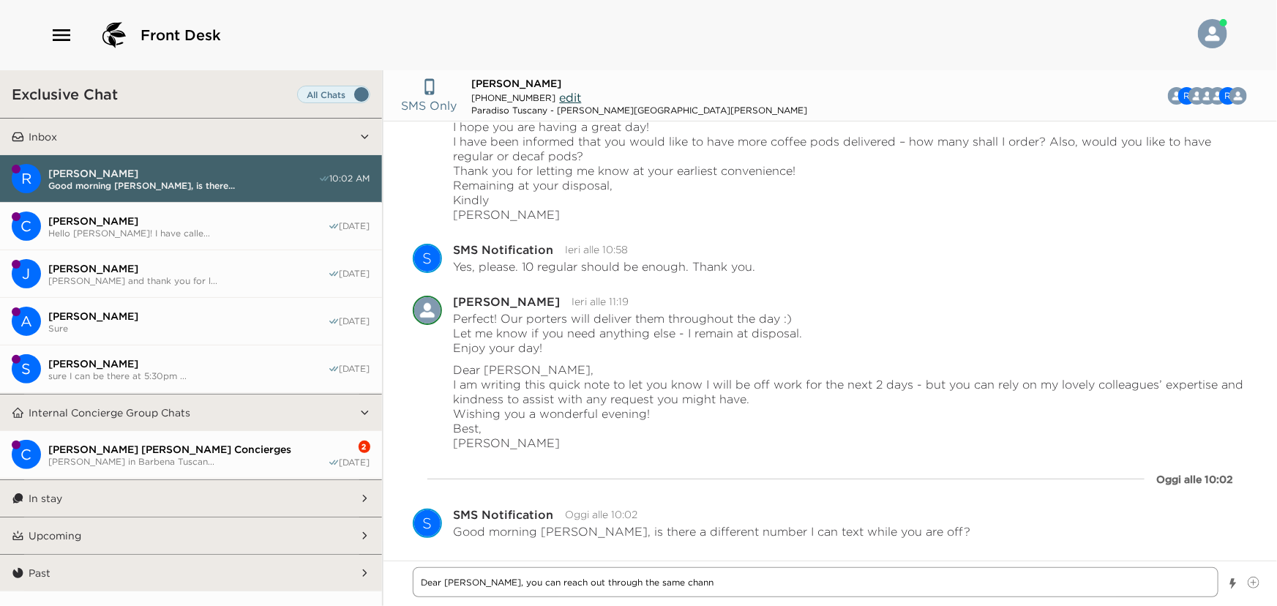
type textarea "Dear [PERSON_NAME], you can reach out through the same channe"
type textarea "x"
type textarea "Dear [PERSON_NAME], you can reach out through the same channel"
type textarea "x"
type textarea "Dear [PERSON_NAME], you can reach out through the same channels"
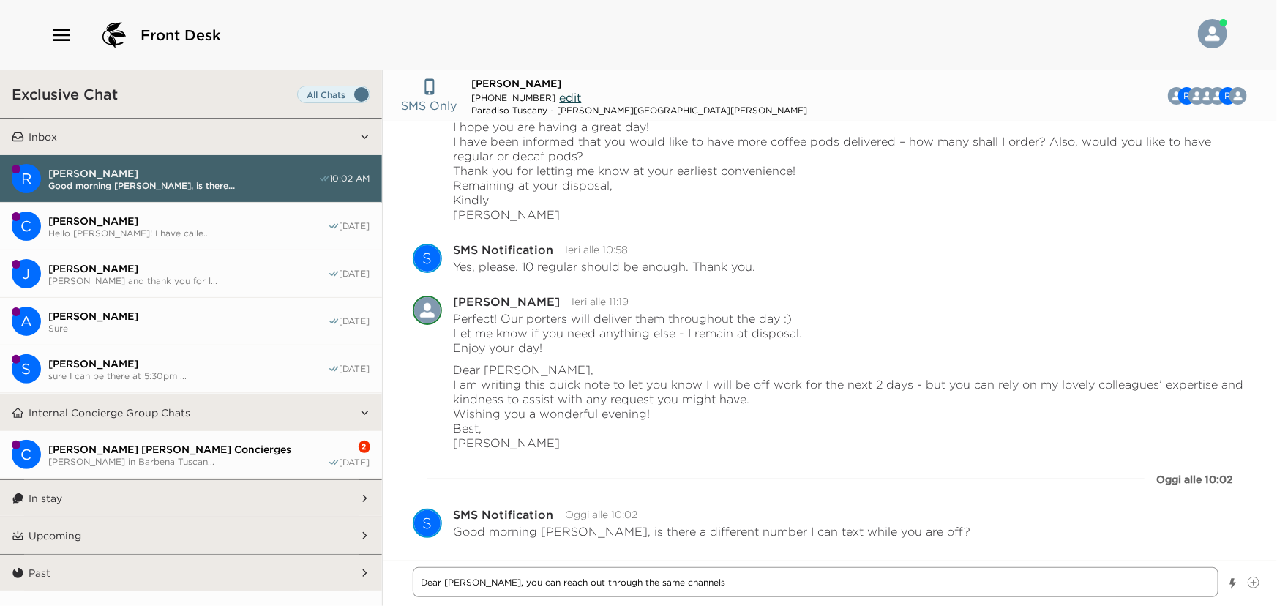
type textarea "x"
type textarea "Dear [PERSON_NAME], you can reach out through the same channels"
type textarea "x"
type textarea "Dear [PERSON_NAME], you can reach out through the same channels ("
type textarea "x"
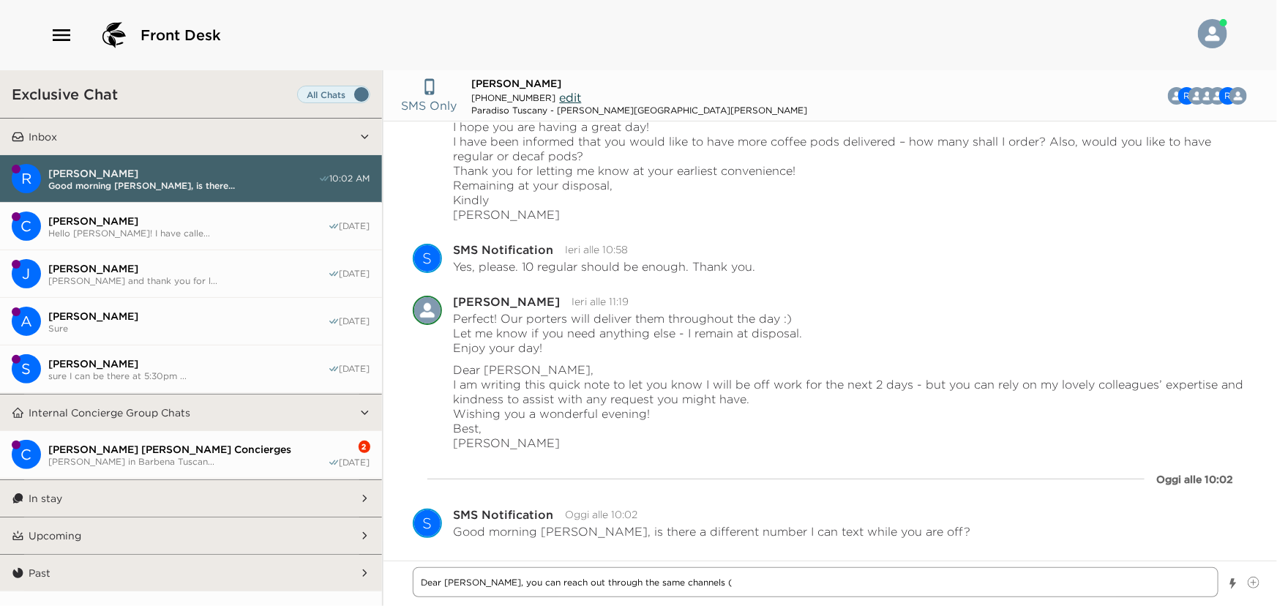
type textarea "Dear [PERSON_NAME], you can reach out through the same channels (t"
type textarea "x"
type textarea "Dear [PERSON_NAME], you can reach out through the same channels (th"
type textarea "x"
type textarea "Dear [PERSON_NAME], you can reach out through the same channels (thi"
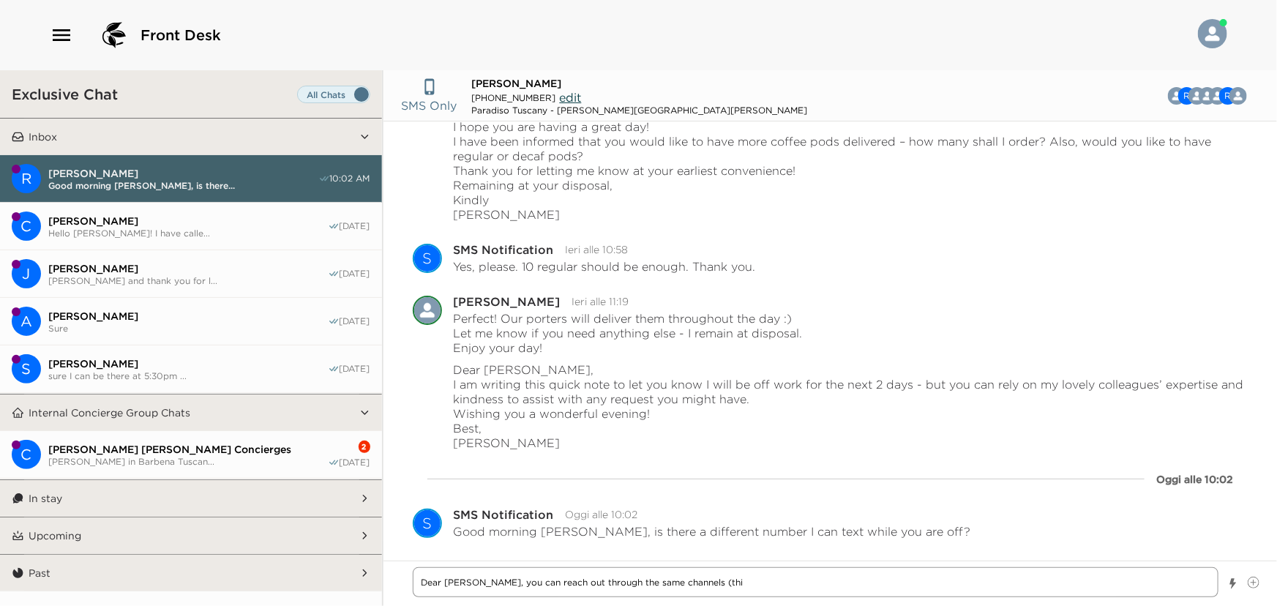
type textarea "x"
type textarea "Dear [PERSON_NAME], you can reach out through the same channels (this"
type textarea "x"
type textarea "Dear [PERSON_NAME], you can reach out through the same channels (this"
type textarea "x"
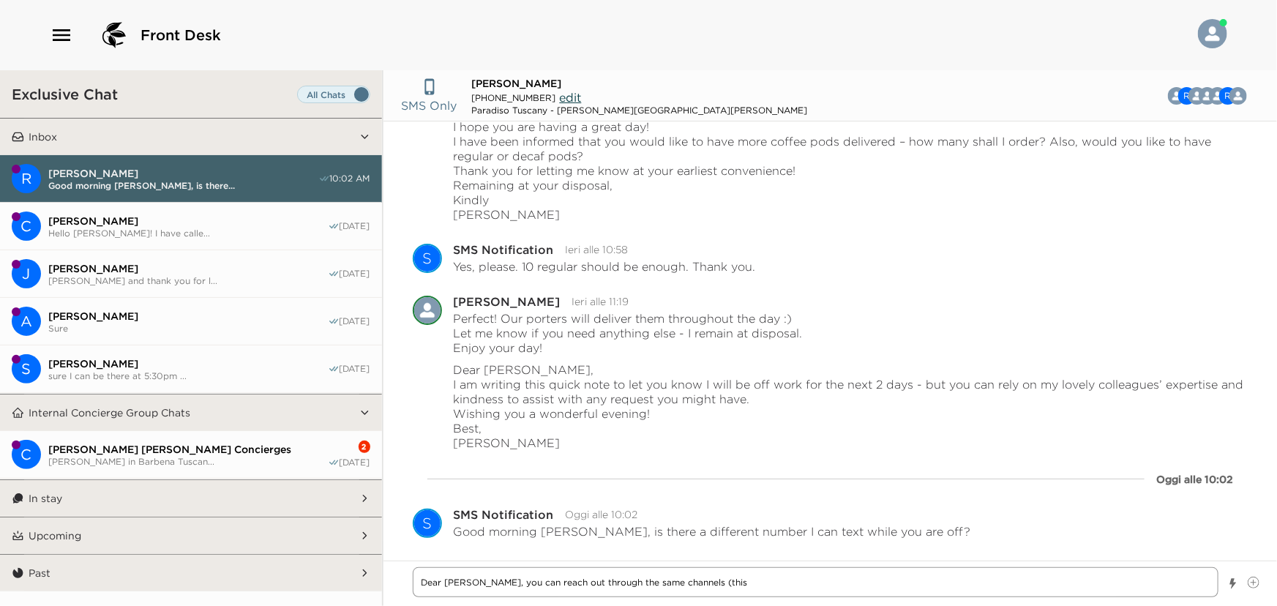
type textarea "Dear [PERSON_NAME], you can reach out through the same channels (this c"
type textarea "x"
type textarea "Dear [PERSON_NAME], you can reach out through the same channels (this ch"
type textarea "x"
type textarea "Dear [PERSON_NAME], you can reach out through the same channels (this cha"
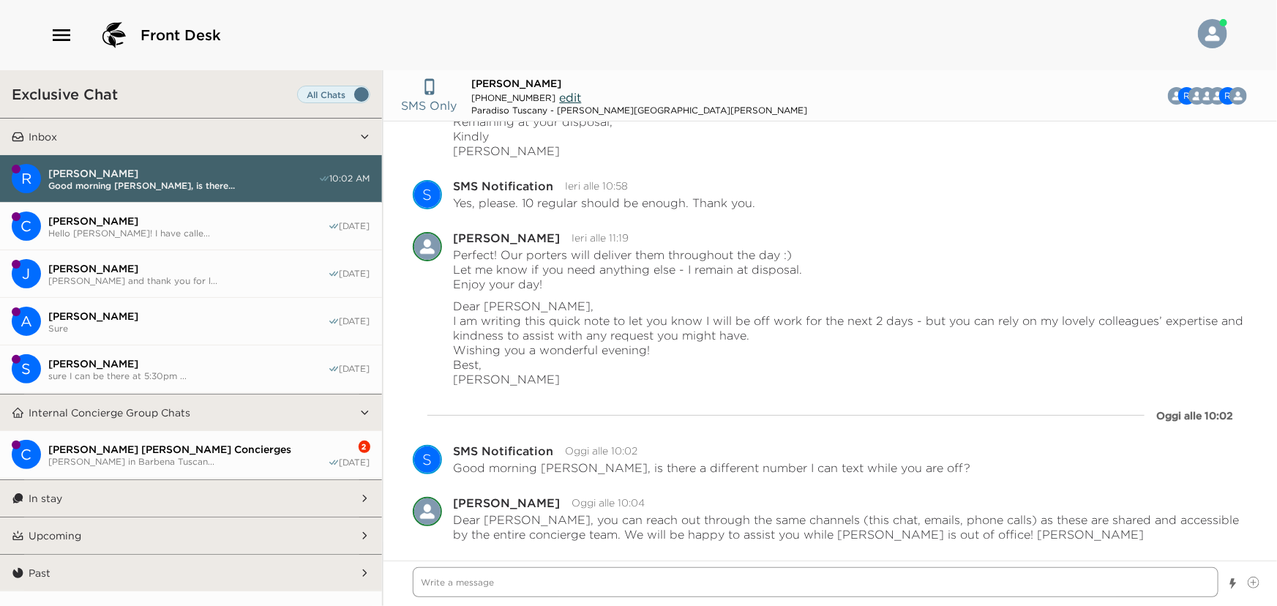
scroll to position [1193, 0]
click at [236, 446] on span "[PERSON_NAME] [PERSON_NAME] Concierges" at bounding box center [187, 449] width 279 height 13
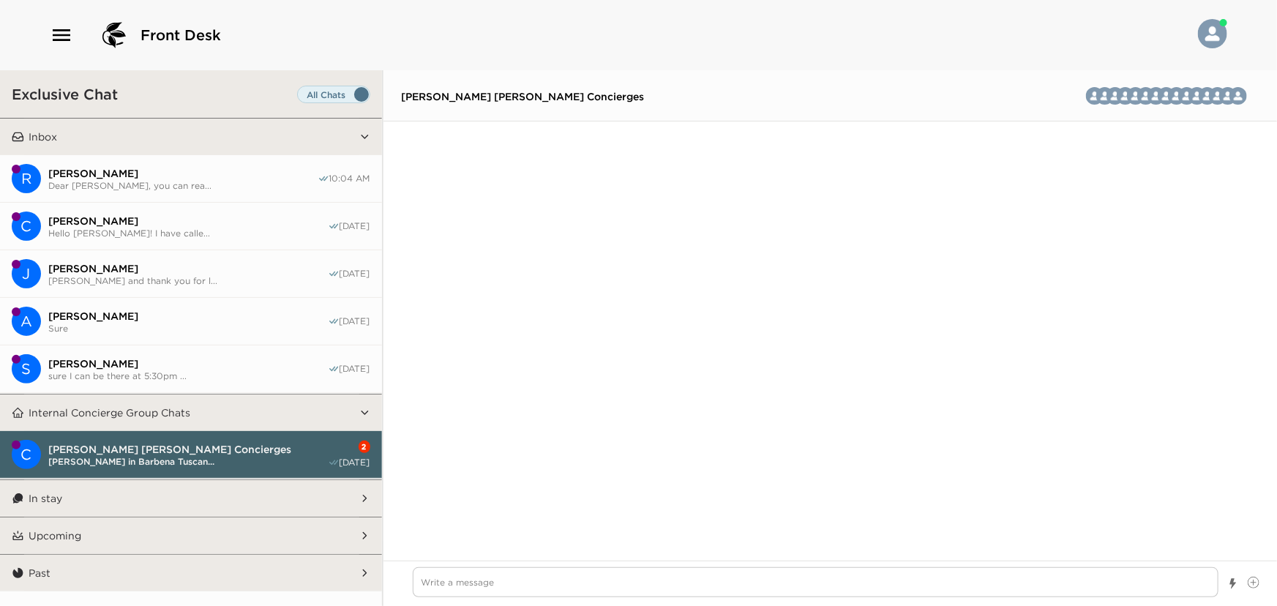
scroll to position [2516, 0]
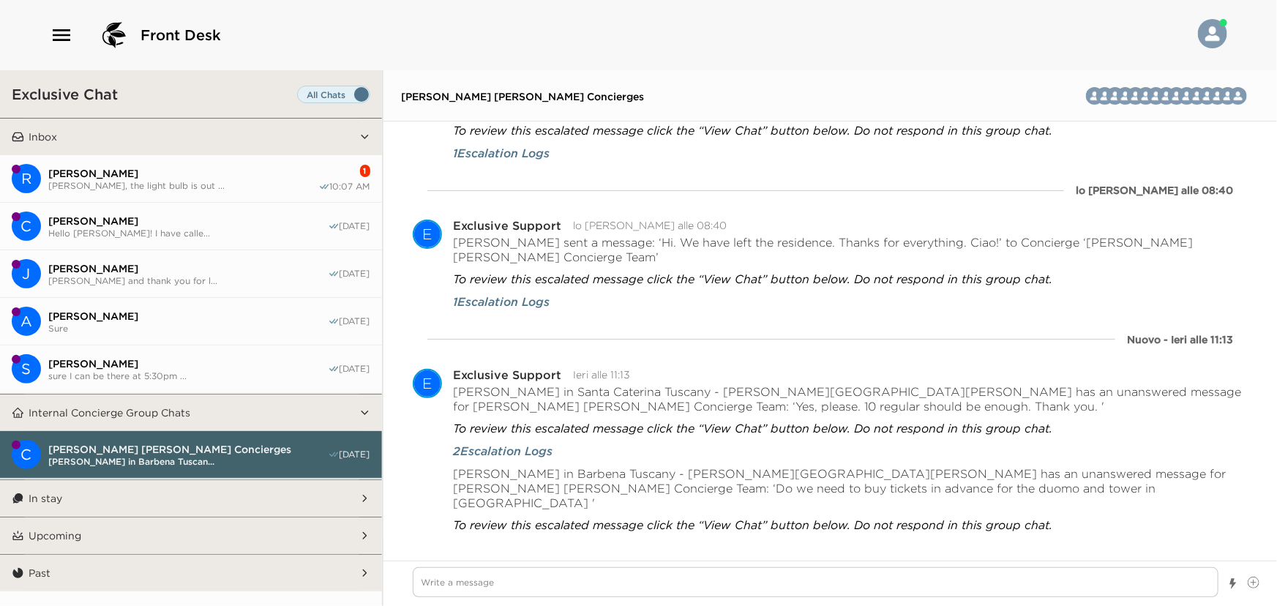
click at [290, 184] on span "[PERSON_NAME], the light bulb is out ..." at bounding box center [183, 185] width 270 height 11
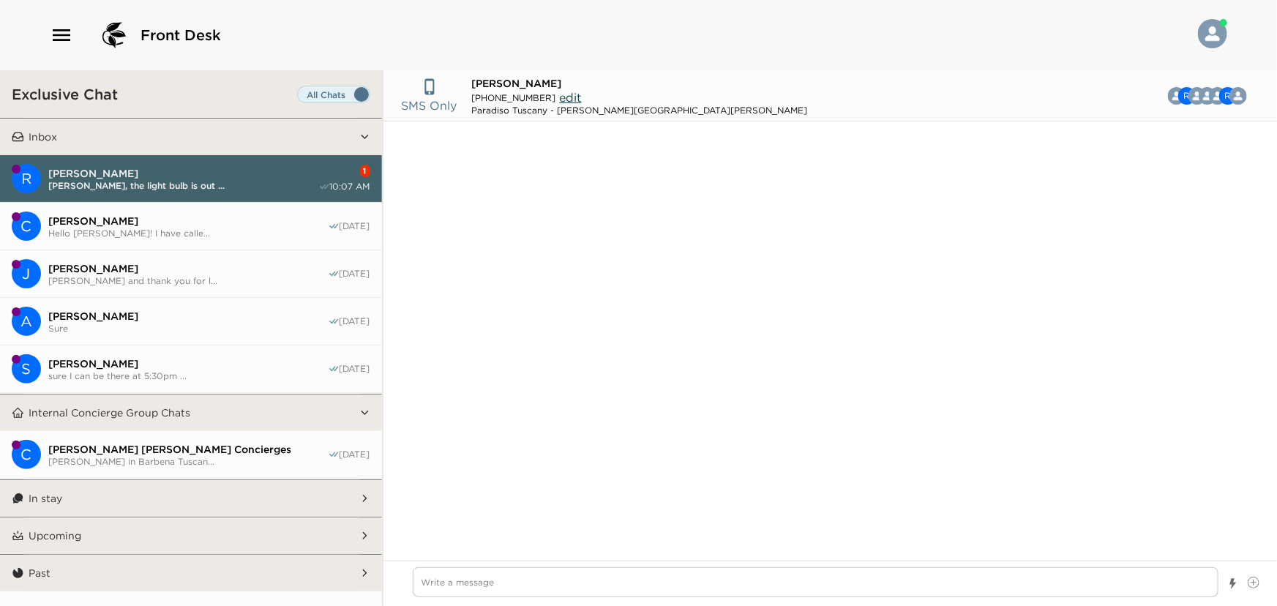
scroll to position [1273, 0]
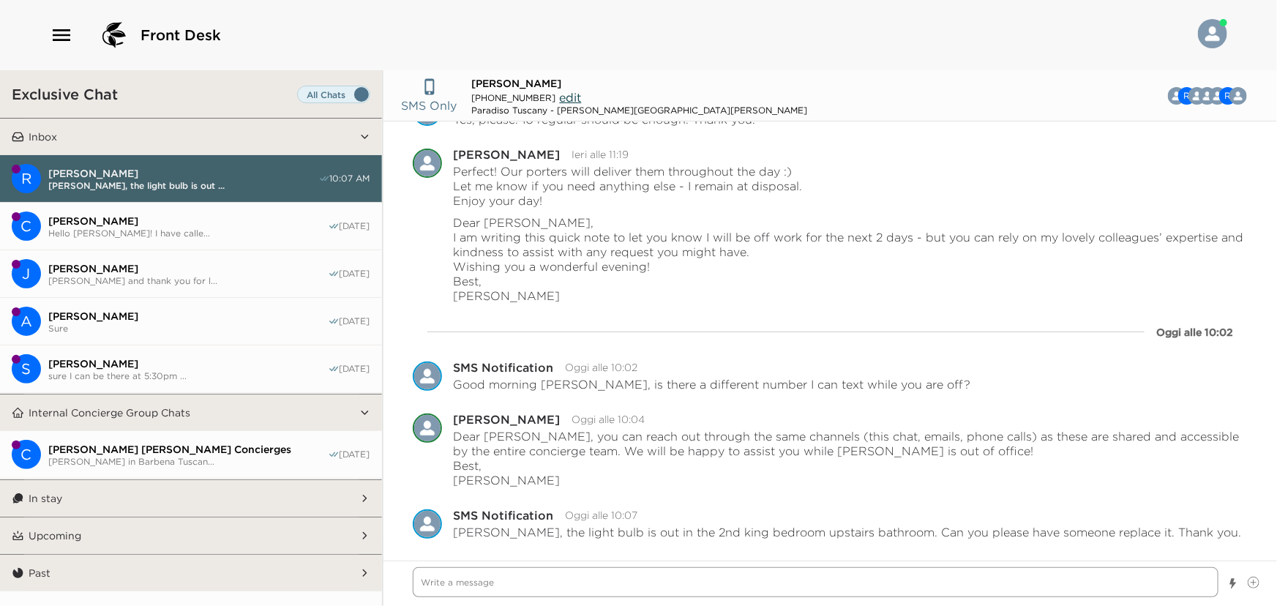
click at [692, 585] on textarea "Write a message" at bounding box center [816, 582] width 806 height 30
click at [681, 580] on textarea "Write a message" at bounding box center [816, 582] width 806 height 30
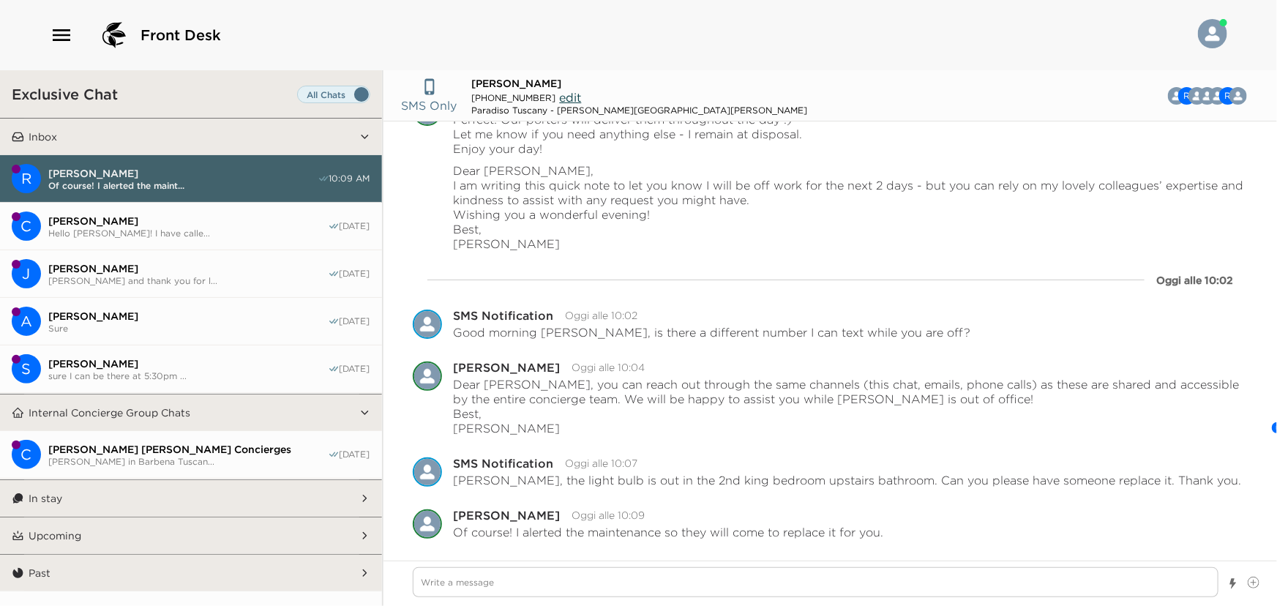
click at [216, 483] on button "In stay" at bounding box center [191, 498] width 335 height 37
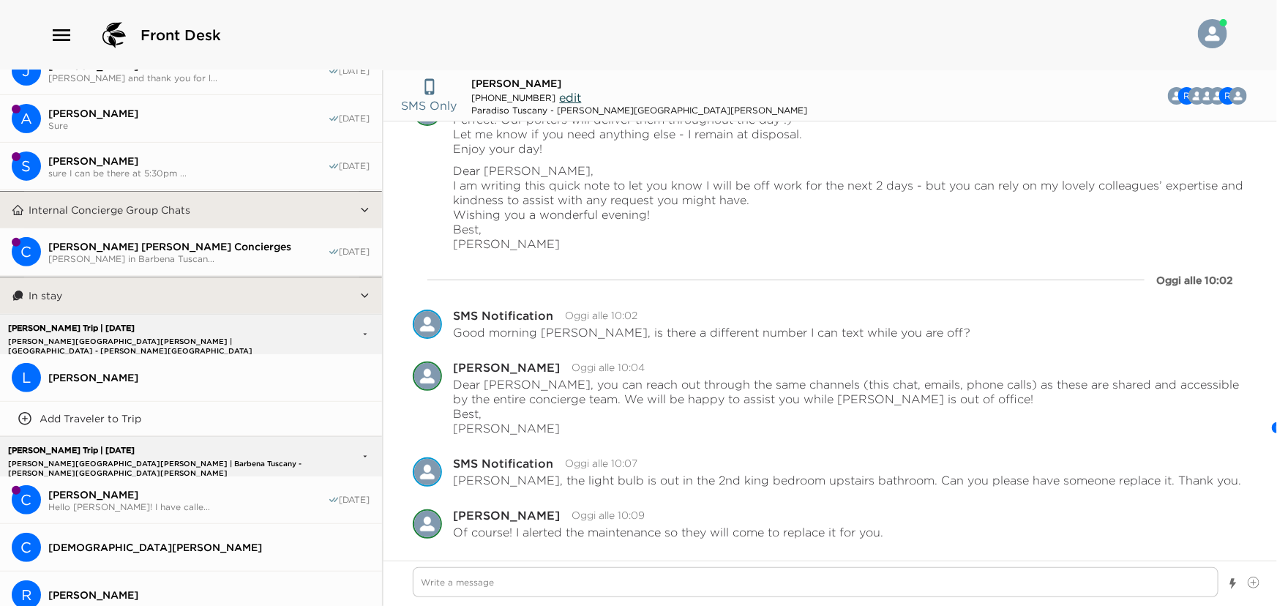
scroll to position [399, 0]
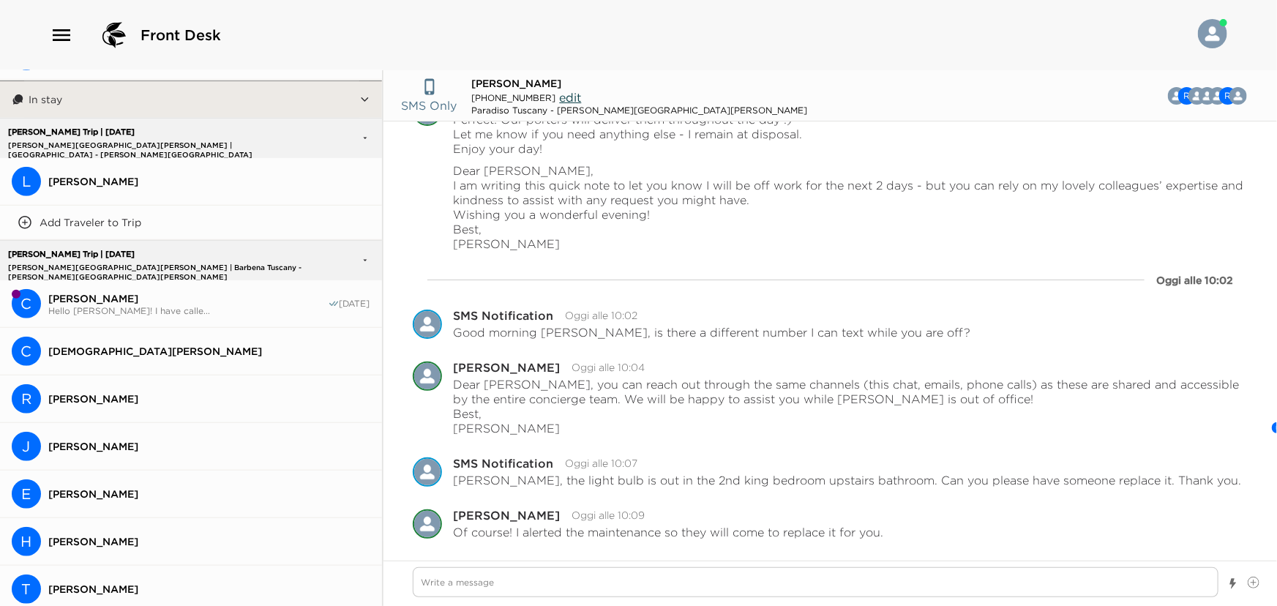
click at [210, 257] on div "[PERSON_NAME] Trip | [DATE] [PERSON_NAME][GEOGRAPHIC_DATA][PERSON_NAME] | Barbe…" at bounding box center [162, 260] width 316 height 38
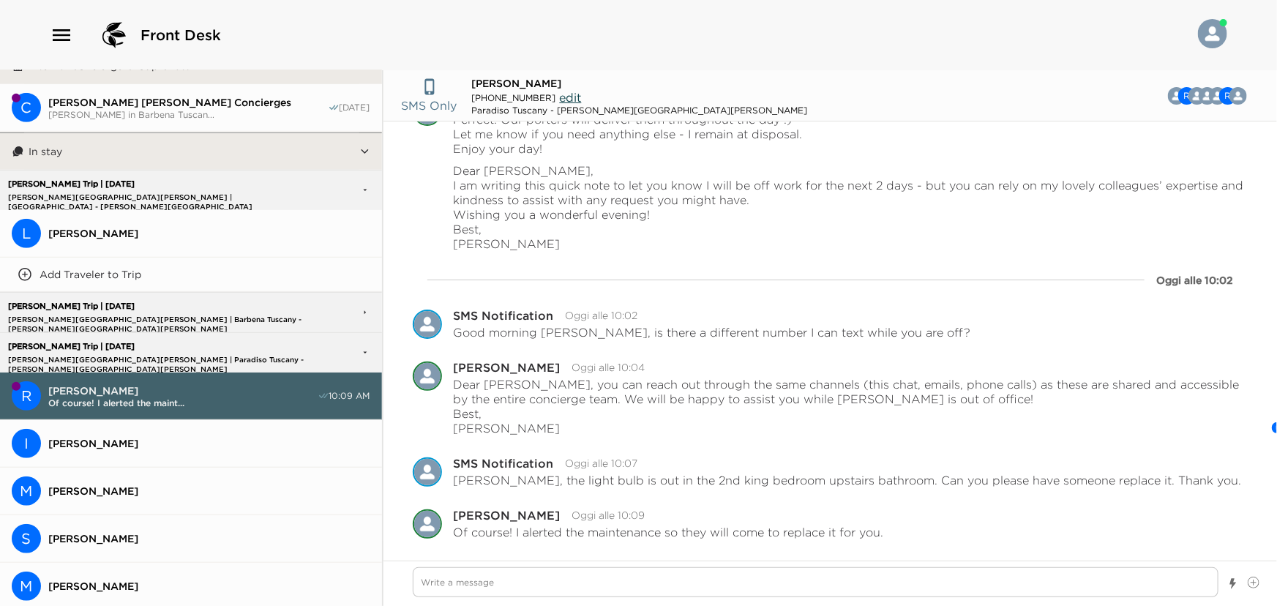
scroll to position [532, 0]
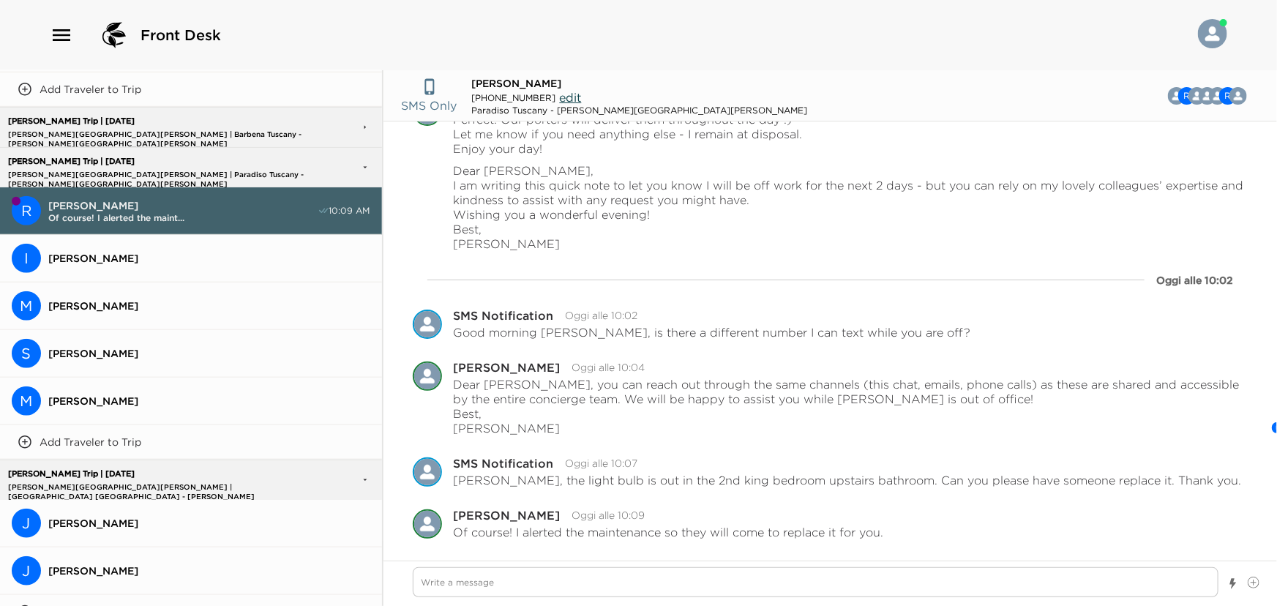
click at [294, 170] on p "[PERSON_NAME][GEOGRAPHIC_DATA][PERSON_NAME] | Paradiso Tuscany - [PERSON_NAME][…" at bounding box center [162, 175] width 316 height 10
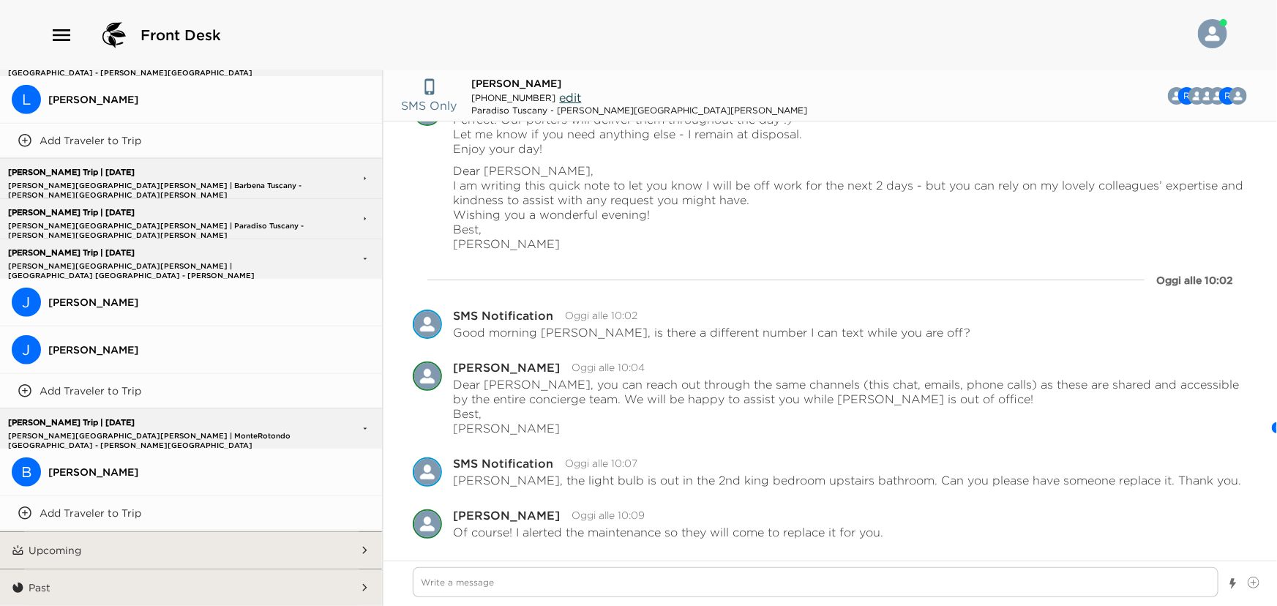
scroll to position [476, 0]
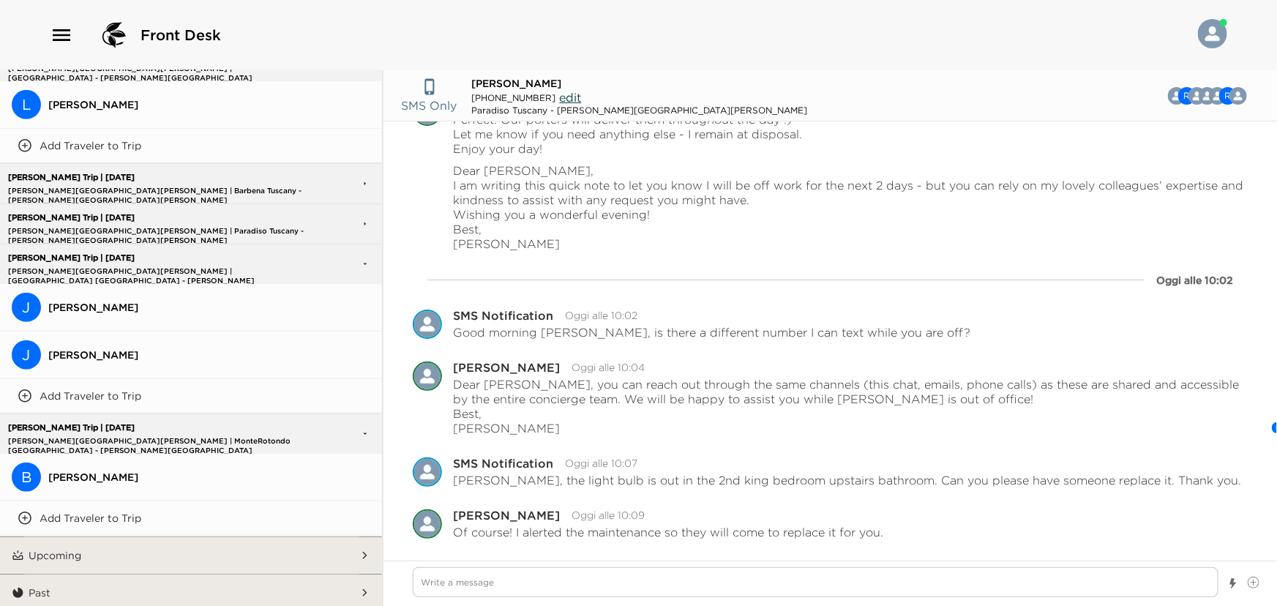
click at [259, 430] on div "[PERSON_NAME] Trip | [DATE] [PERSON_NAME][GEOGRAPHIC_DATA][PERSON_NAME] | [GEOG…" at bounding box center [162, 434] width 316 height 38
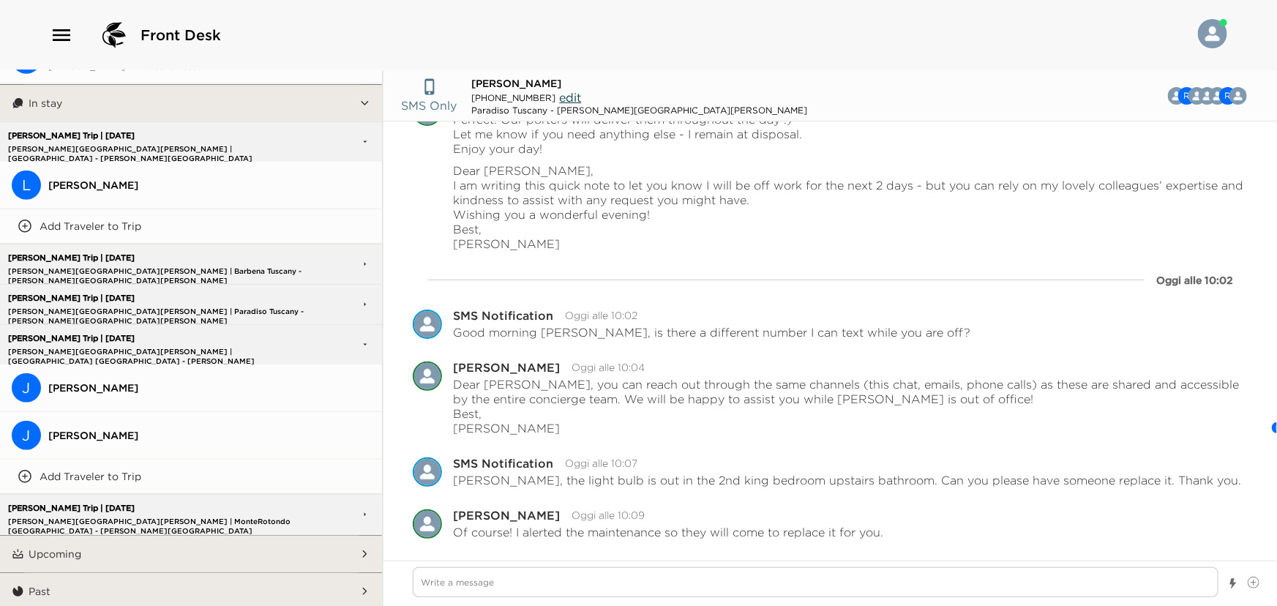
click at [263, 342] on div "[PERSON_NAME] Trip | [DATE] [PERSON_NAME][GEOGRAPHIC_DATA][PERSON_NAME] | [GEOG…" at bounding box center [162, 345] width 316 height 38
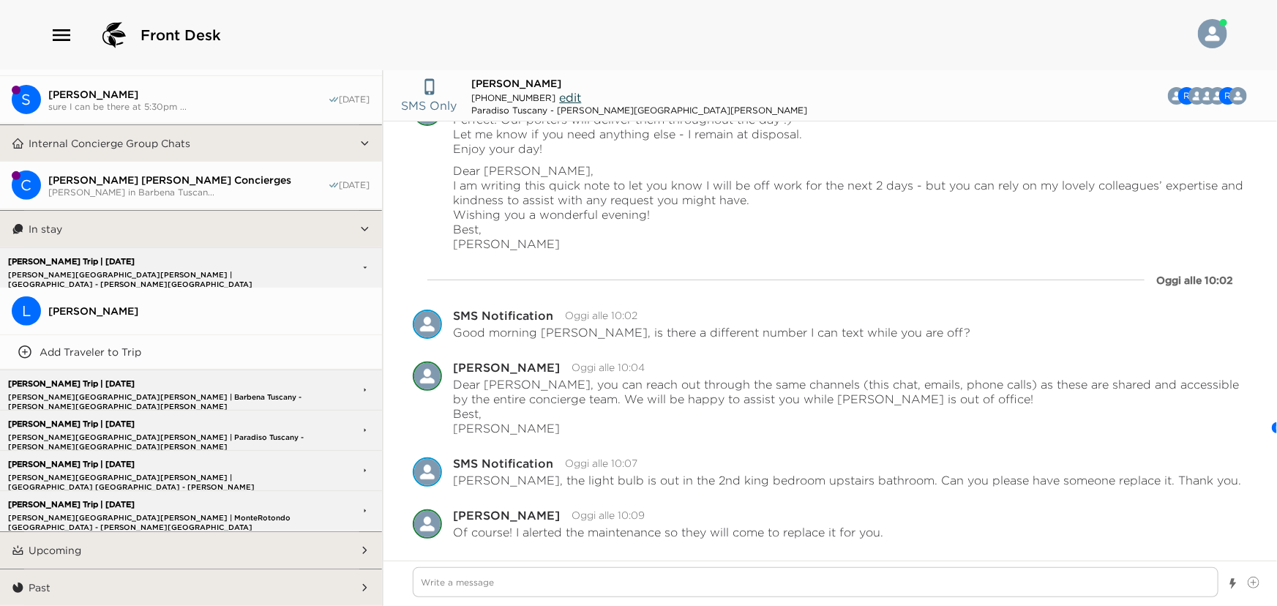
scroll to position [266, 0]
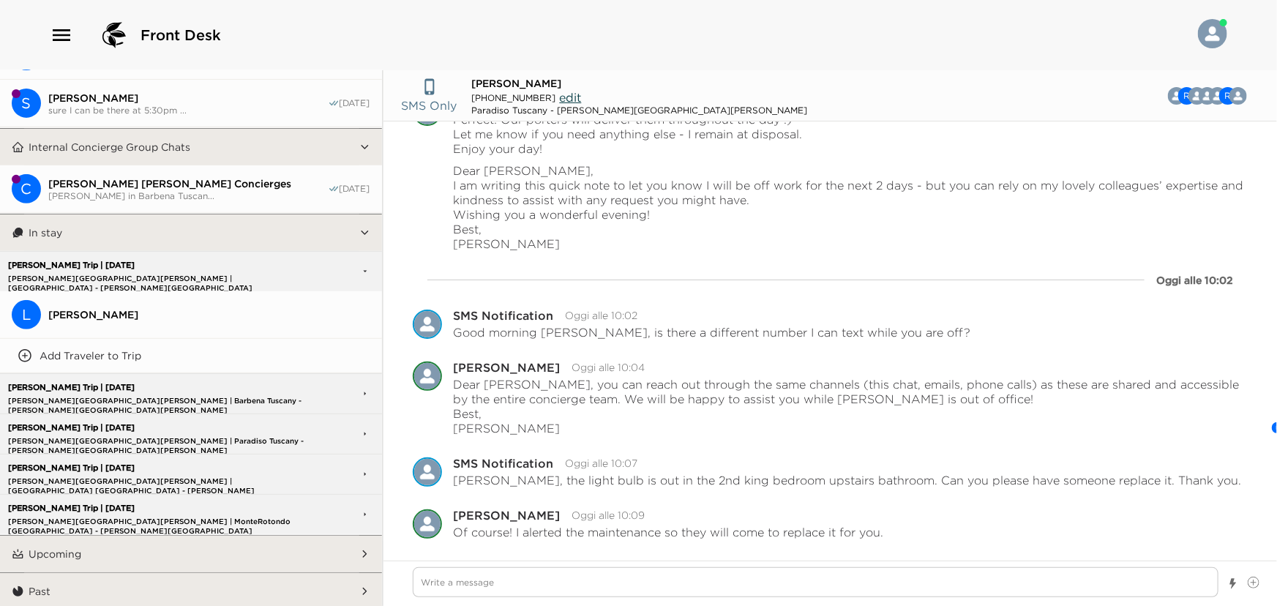
click at [268, 238] on button "In stay" at bounding box center [191, 232] width 335 height 37
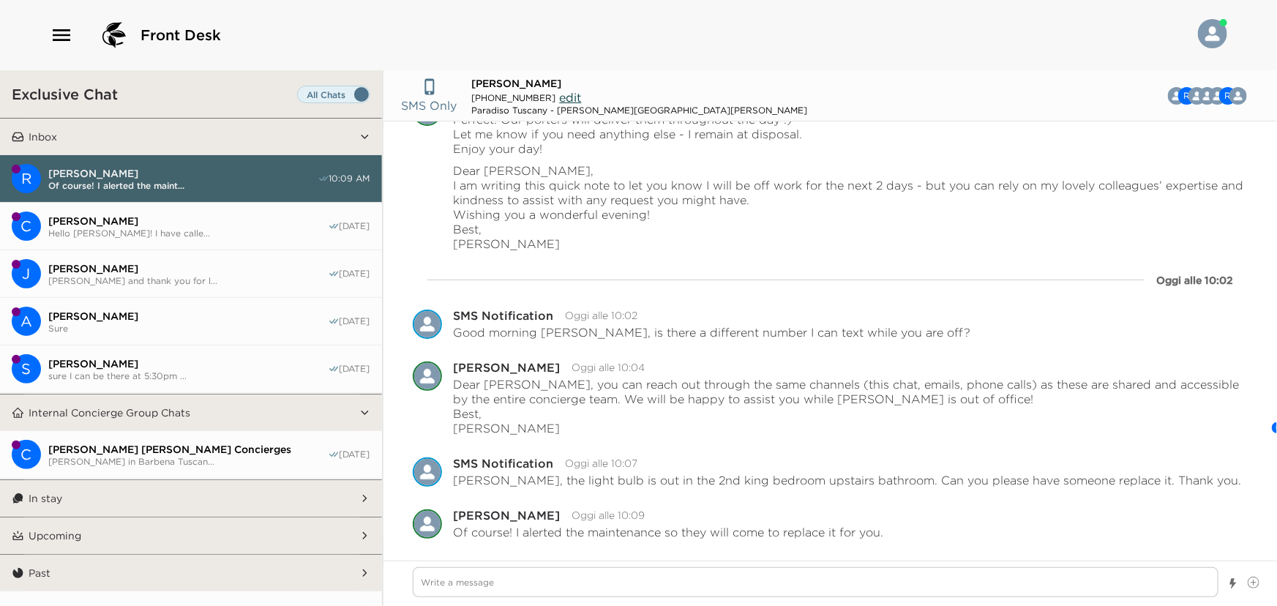
scroll to position [0, 0]
click at [153, 203] on button "C [PERSON_NAME] Hello [PERSON_NAME]! I have calle... [DATE]" at bounding box center [191, 227] width 382 height 48
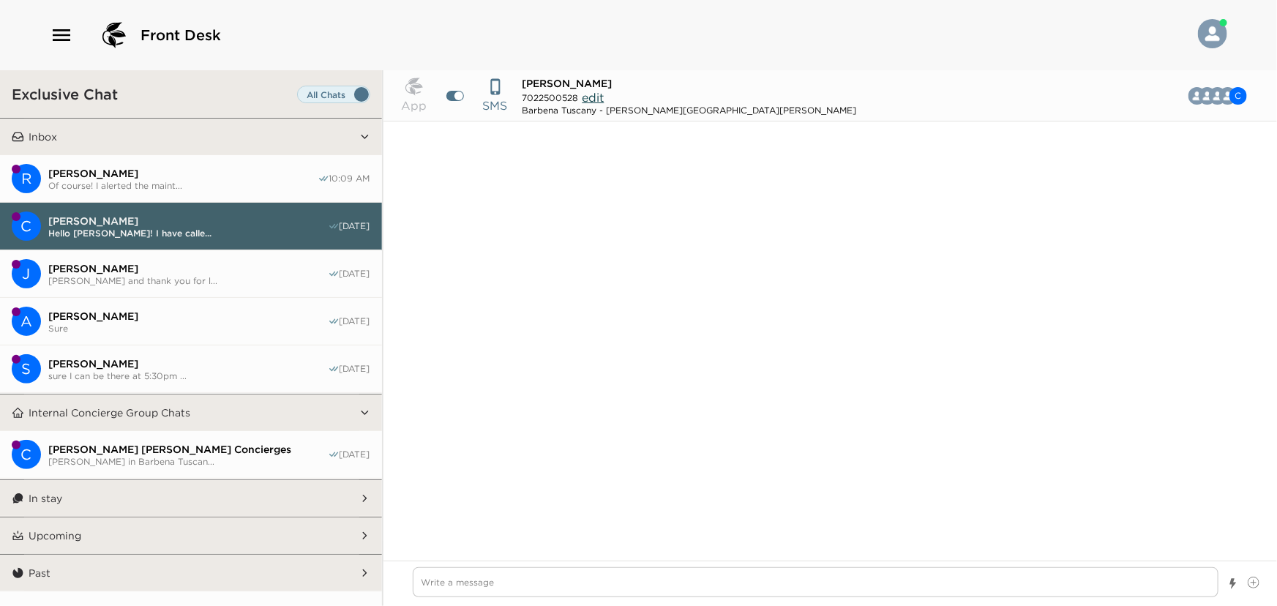
scroll to position [2628, 0]
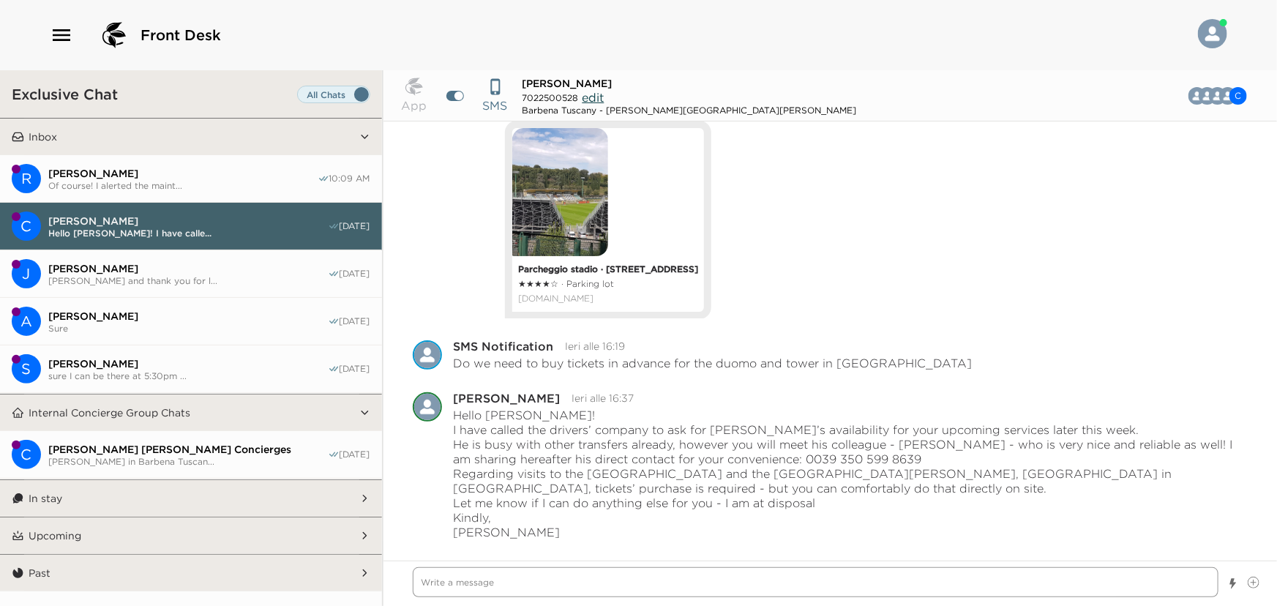
click at [550, 590] on textarea "Write a message" at bounding box center [816, 582] width 806 height 30
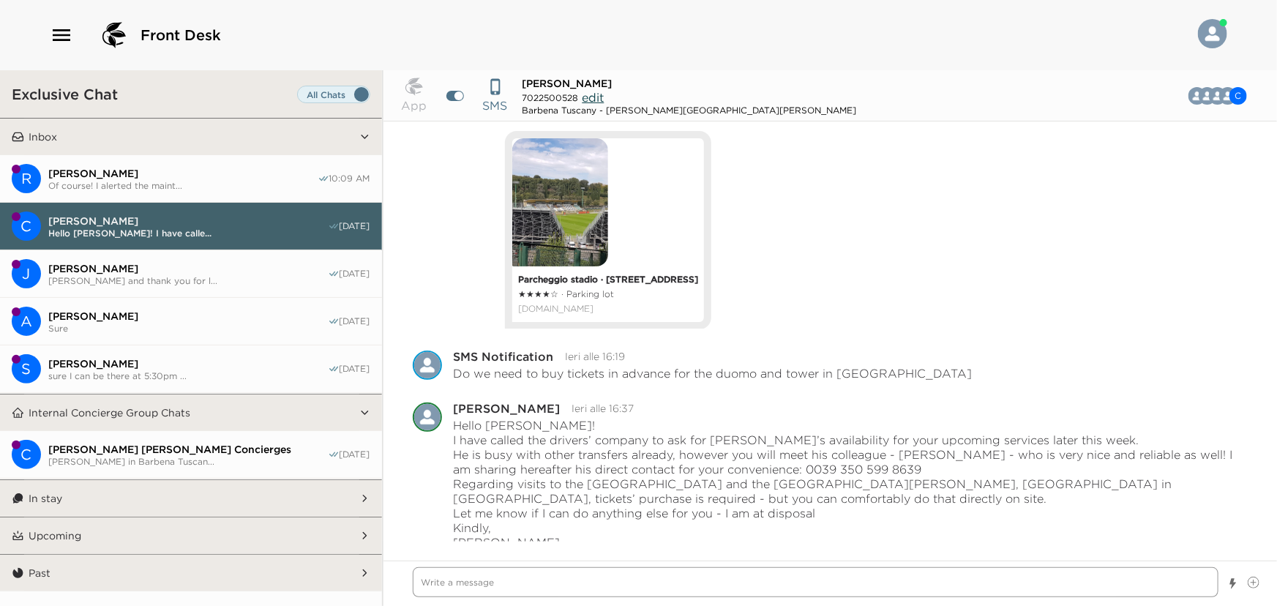
scroll to position [1293, 0]
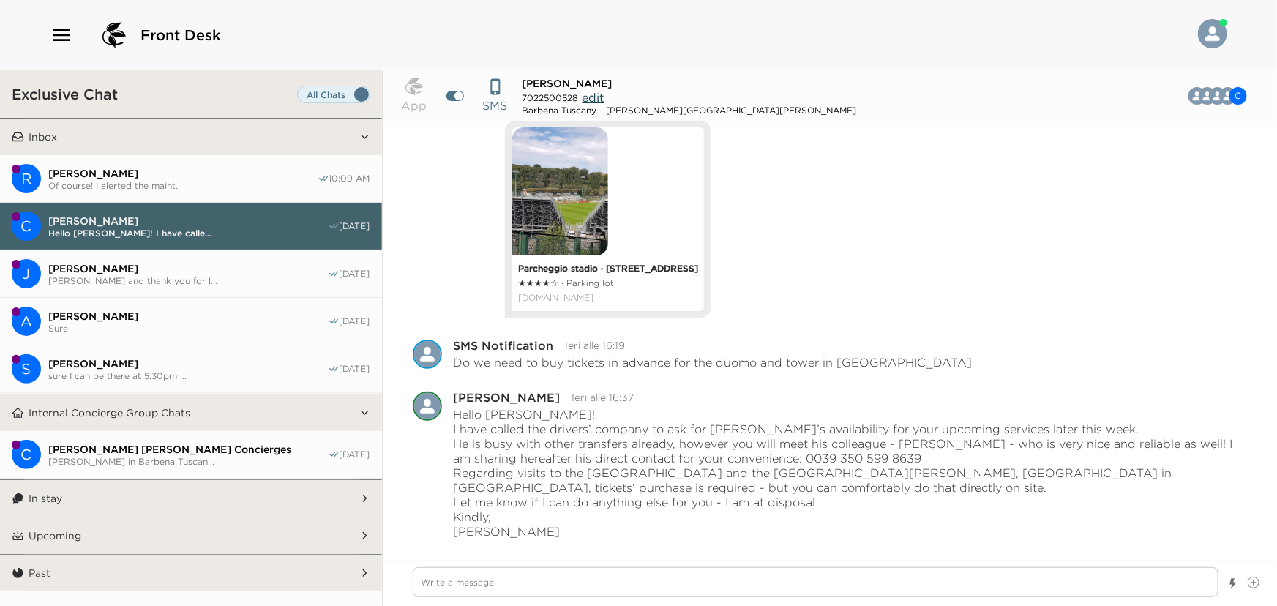
click at [178, 187] on span "Of course! I alerted the maint..." at bounding box center [182, 185] width 269 height 11
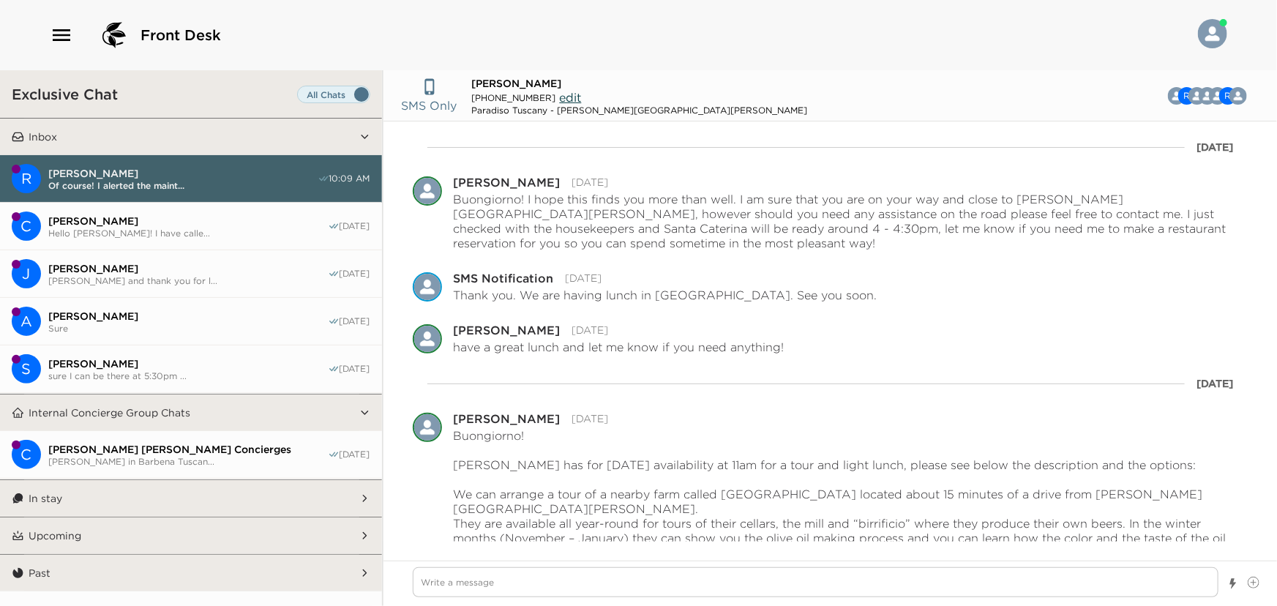
scroll to position [0, 0]
click at [196, 483] on button "In stay" at bounding box center [191, 498] width 335 height 37
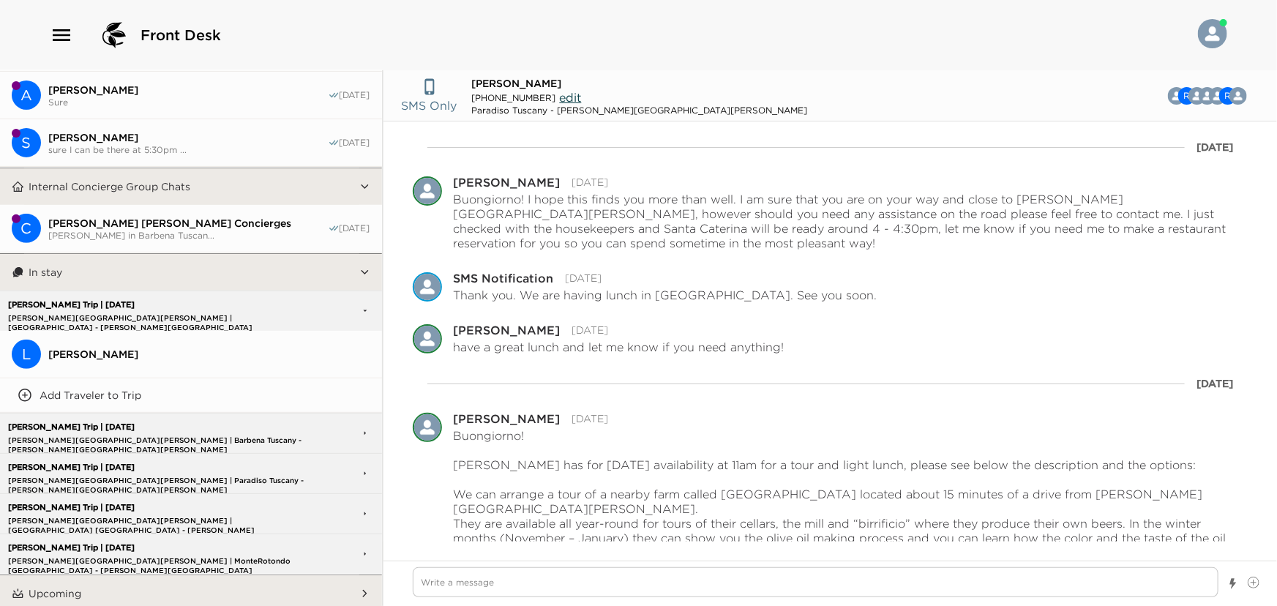
scroll to position [266, 0]
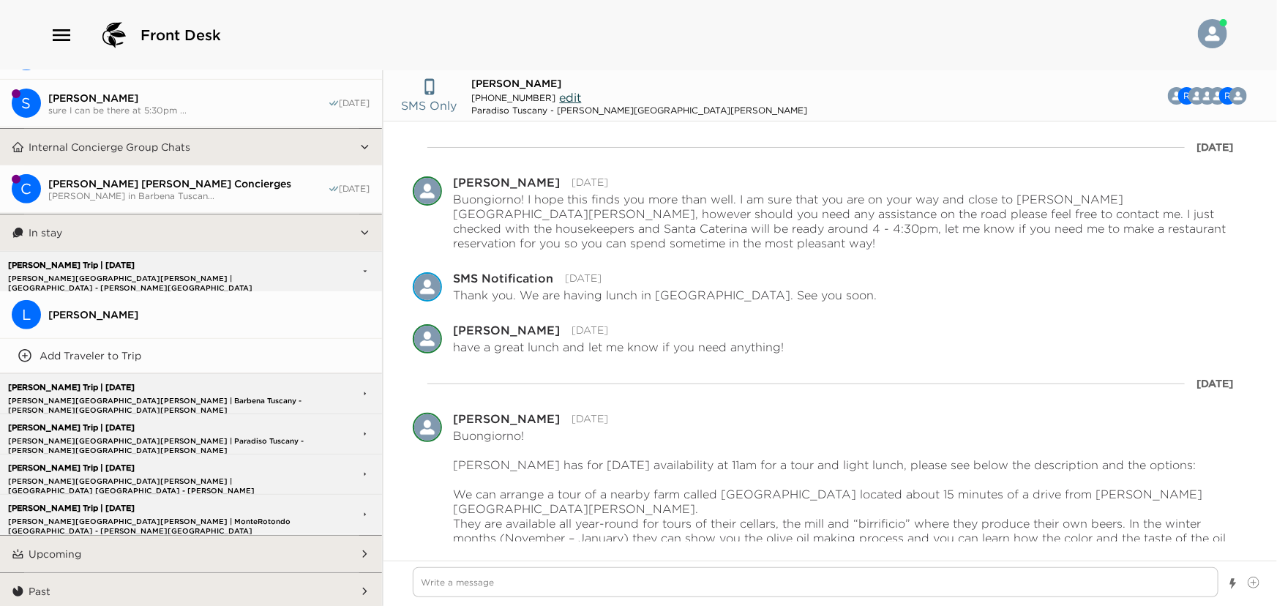
click at [139, 466] on p "[PERSON_NAME] Trip | [DATE]" at bounding box center [162, 468] width 316 height 10
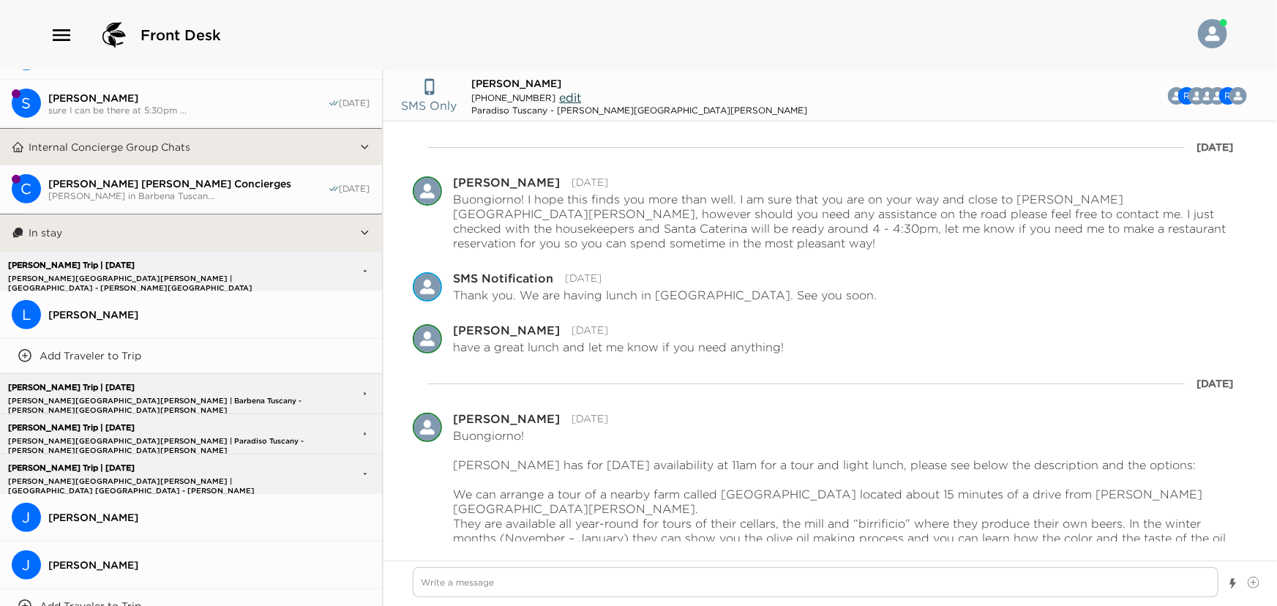
click at [157, 531] on button "J [PERSON_NAME]" at bounding box center [191, 518] width 382 height 48
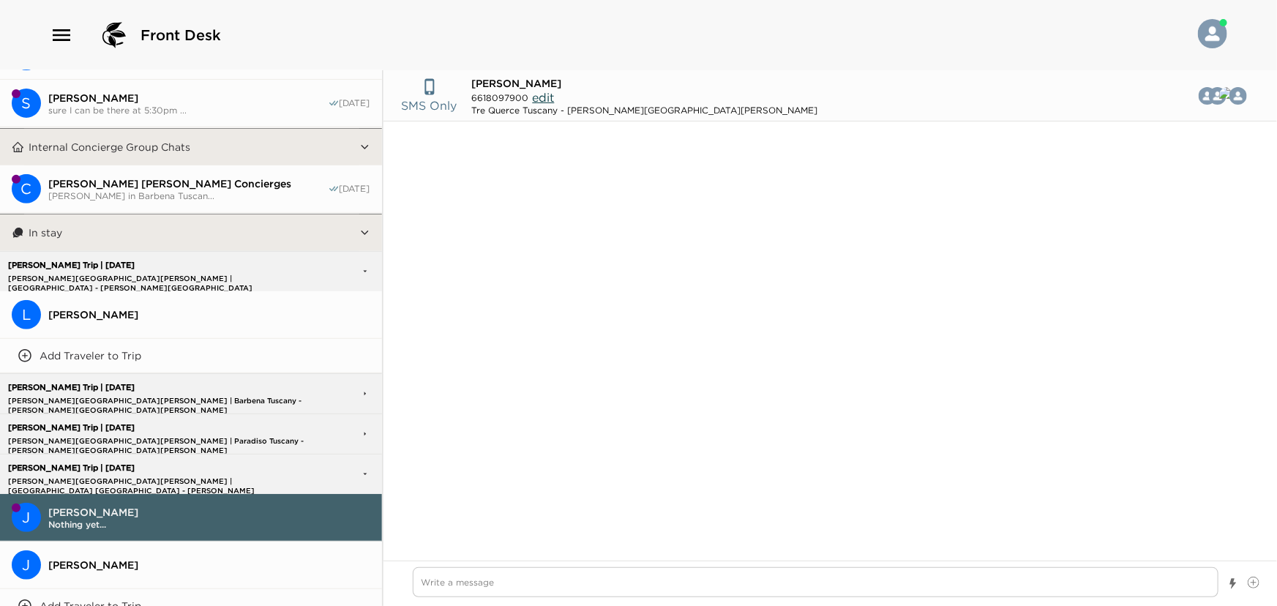
click at [137, 564] on span "[PERSON_NAME]" at bounding box center [209, 564] width 322 height 13
